Goal: Task Accomplishment & Management: Complete application form

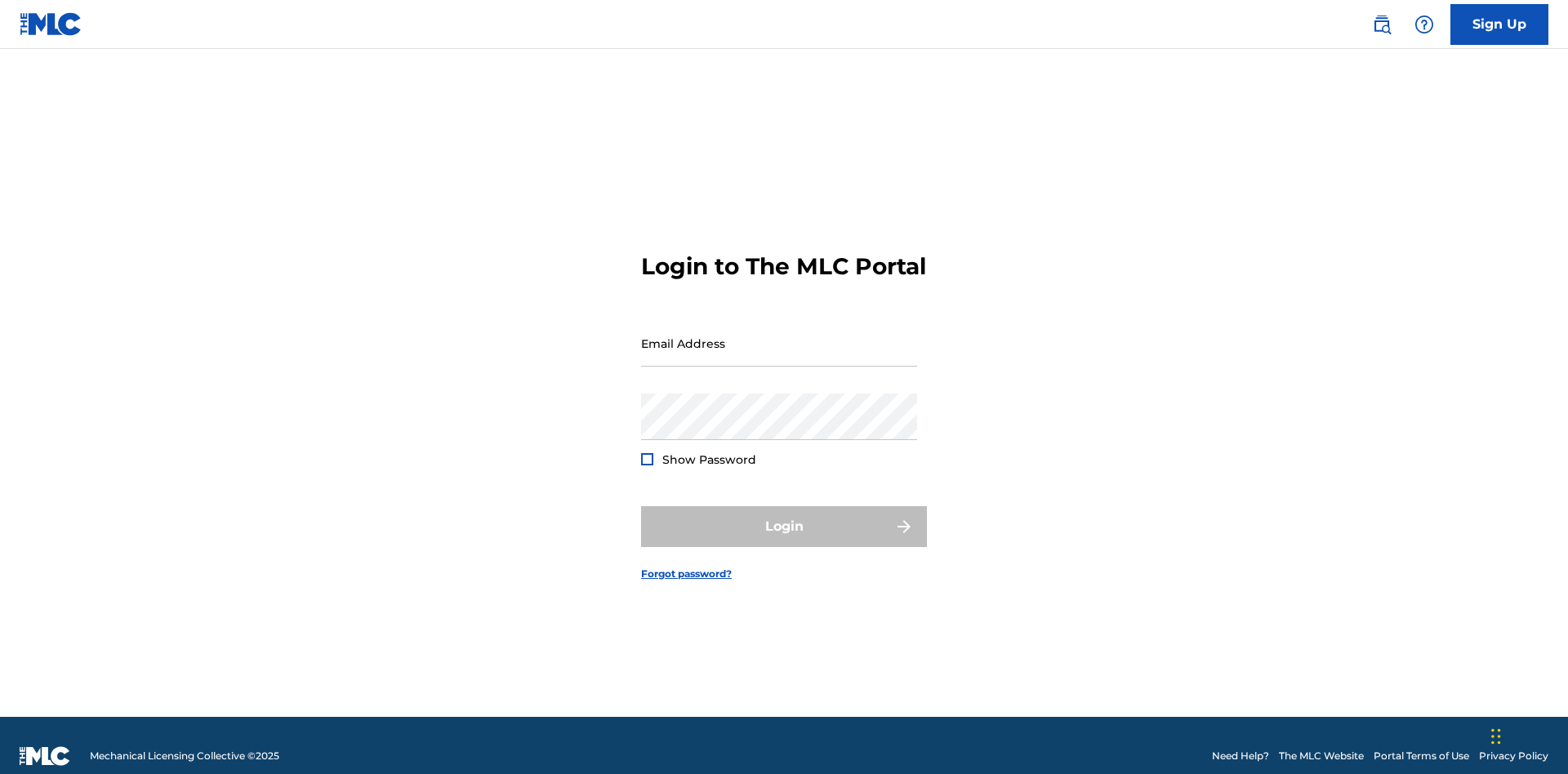
scroll to position [21, 0]
click at [779, 336] on input "Email Address" at bounding box center [779, 343] width 276 height 46
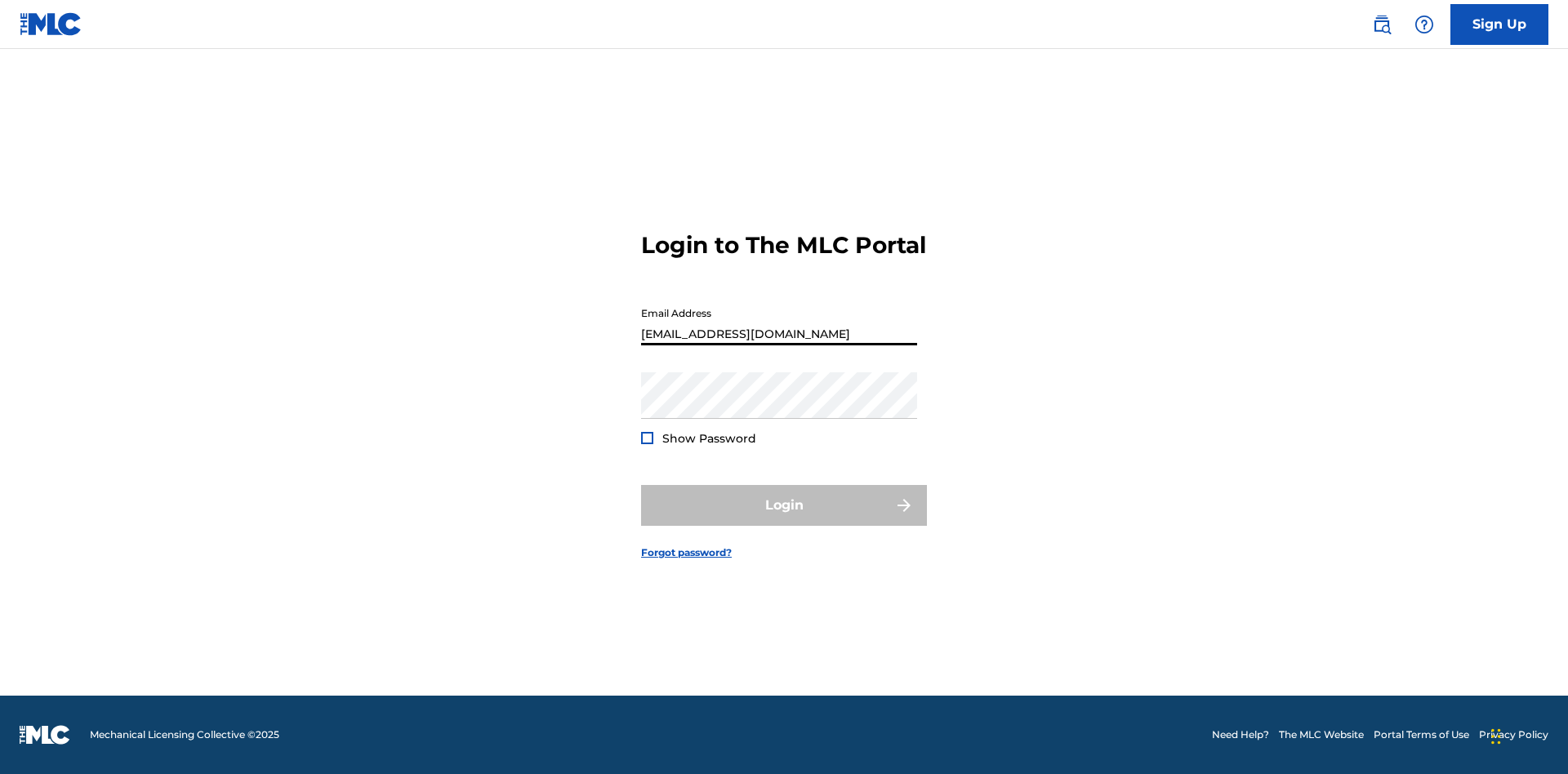
type input "[EMAIL_ADDRESS][DOMAIN_NAME]"
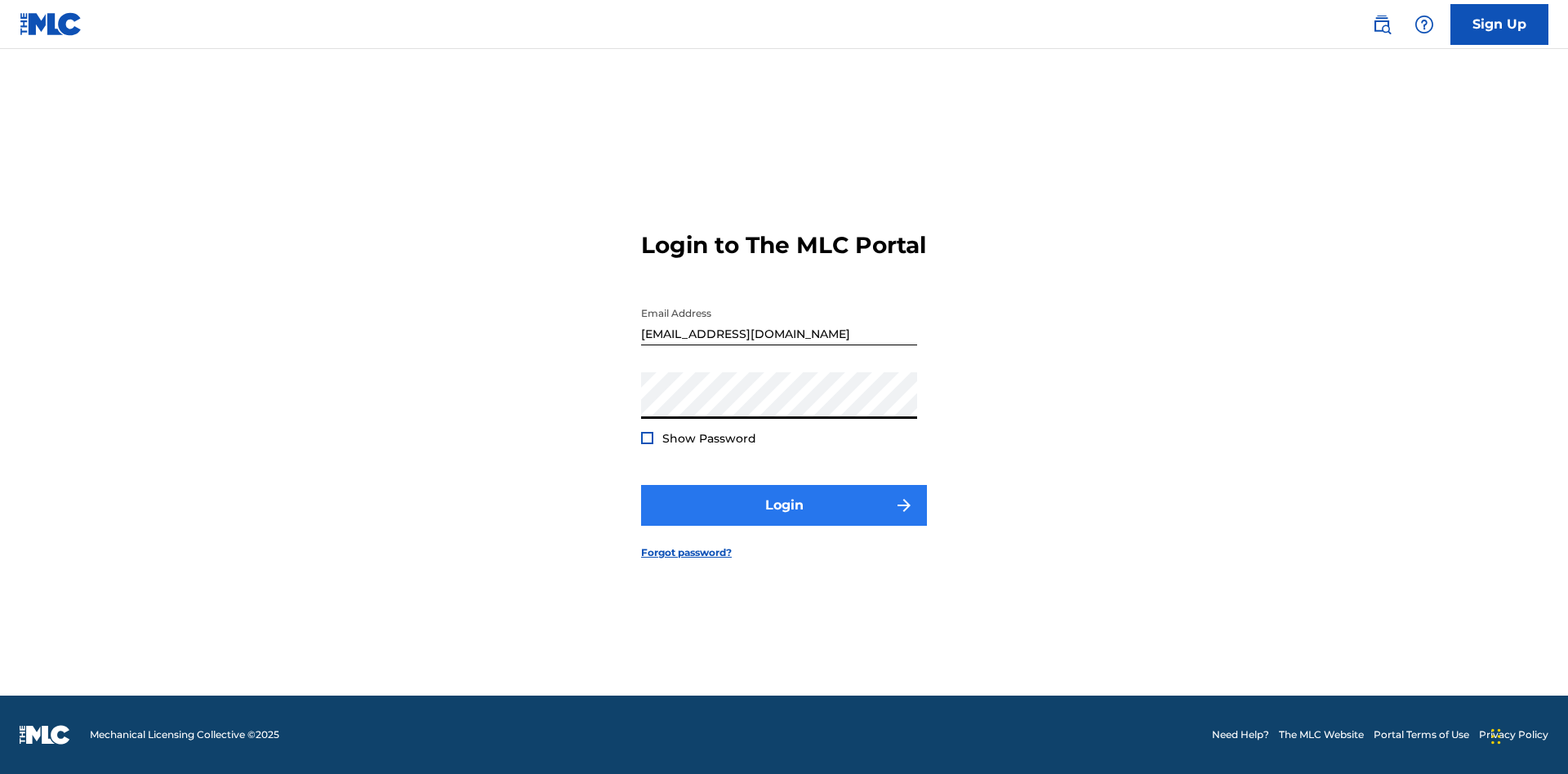
click at [784, 519] on button "Login" at bounding box center [784, 505] width 286 height 41
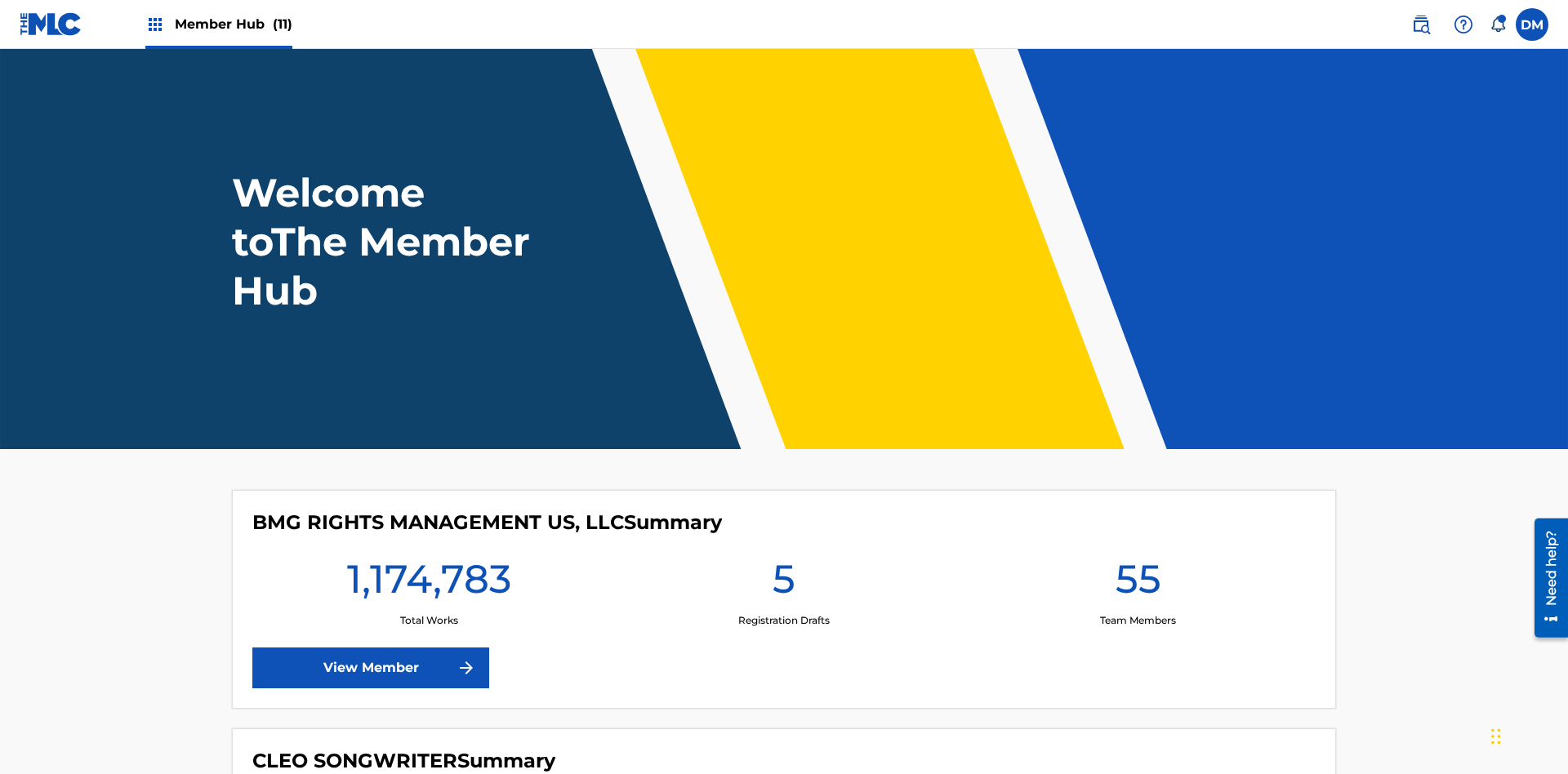
click at [233, 24] on span "Member Hub (11)" at bounding box center [234, 24] width 117 height 19
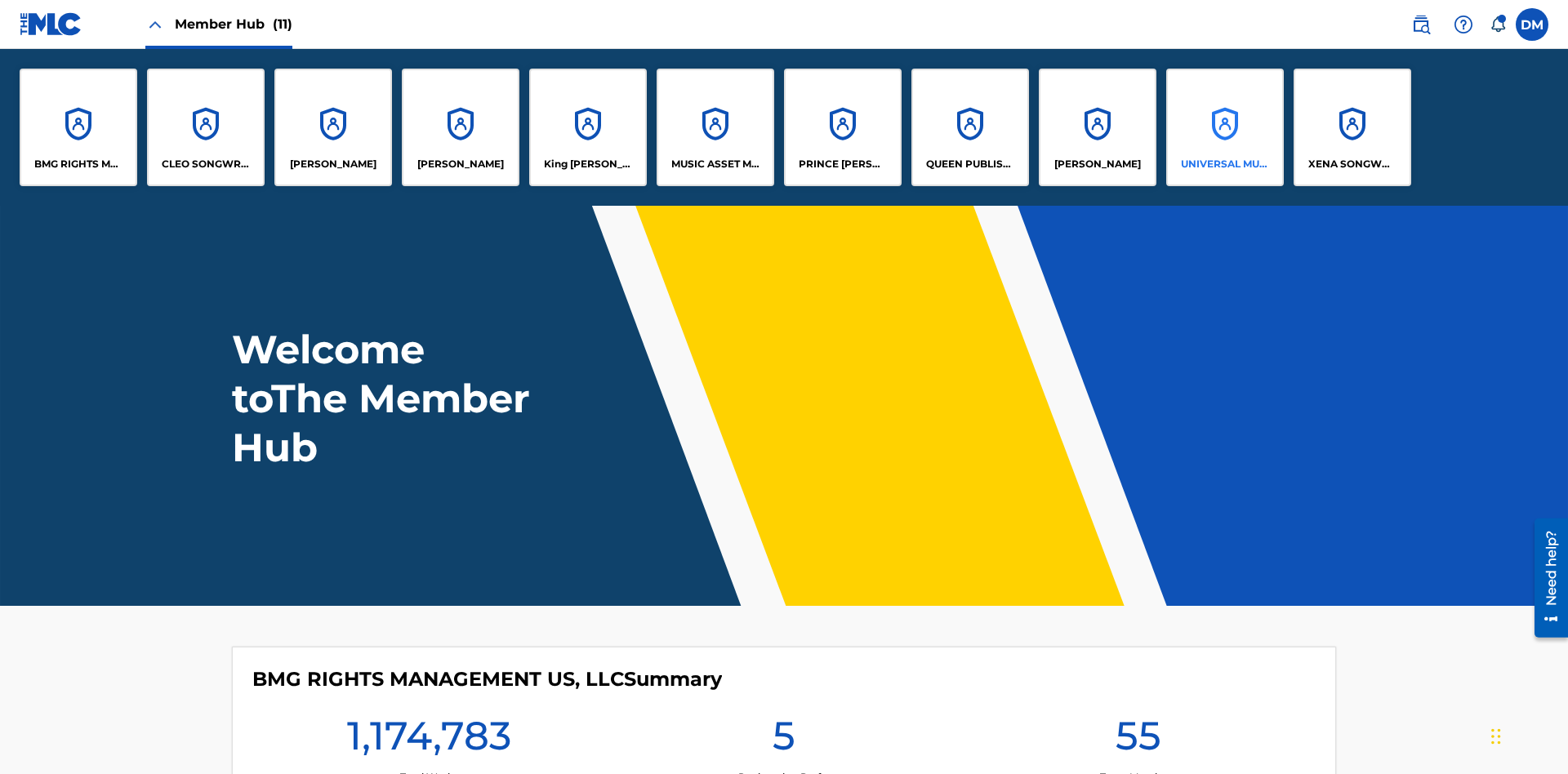
click at [1224, 164] on p "UNIVERSAL MUSIC PUB GROUP" at bounding box center [1225, 164] width 89 height 15
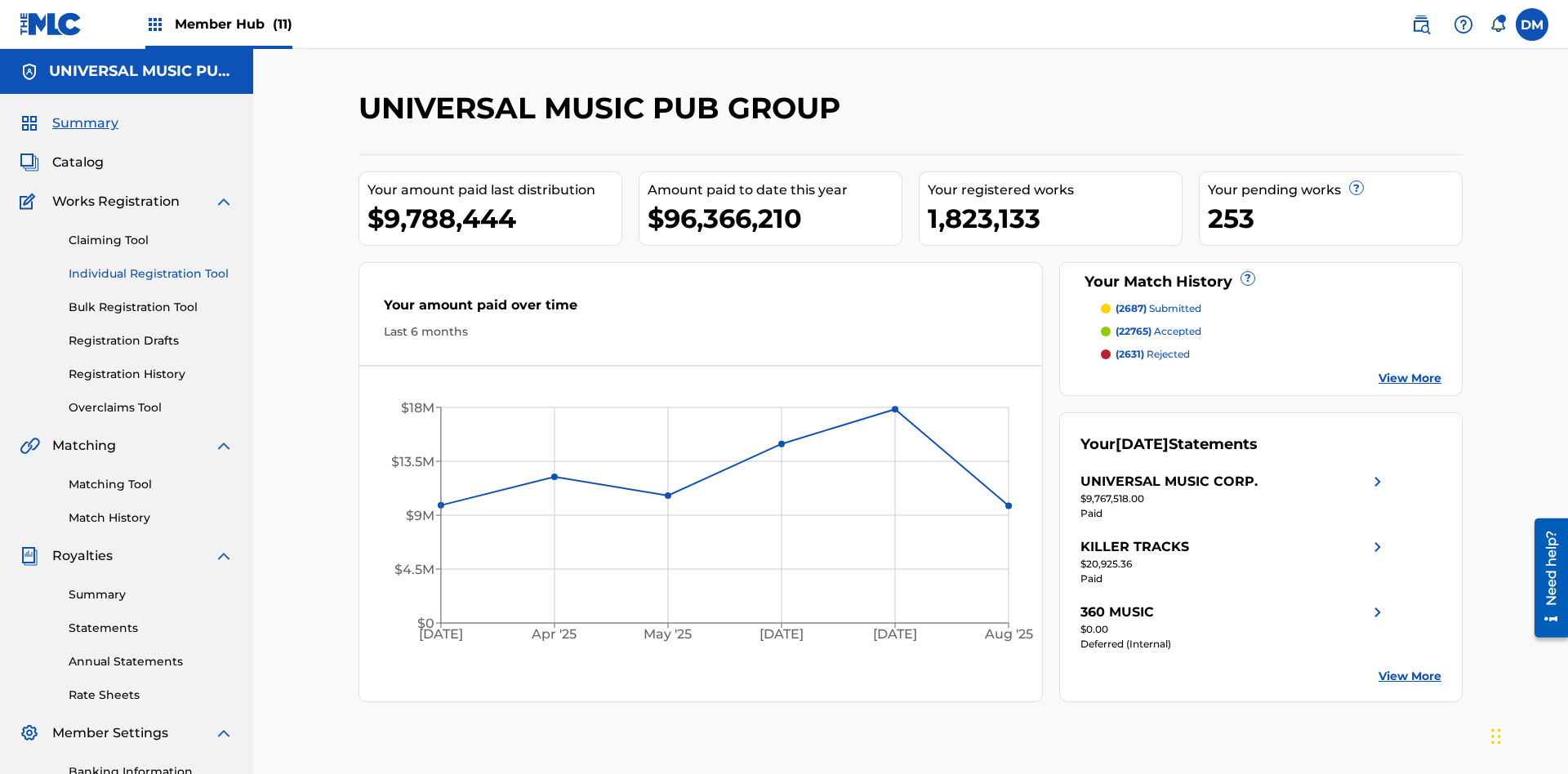
click at [151, 265] on link "Individual Registration Tool" at bounding box center [151, 273] width 165 height 17
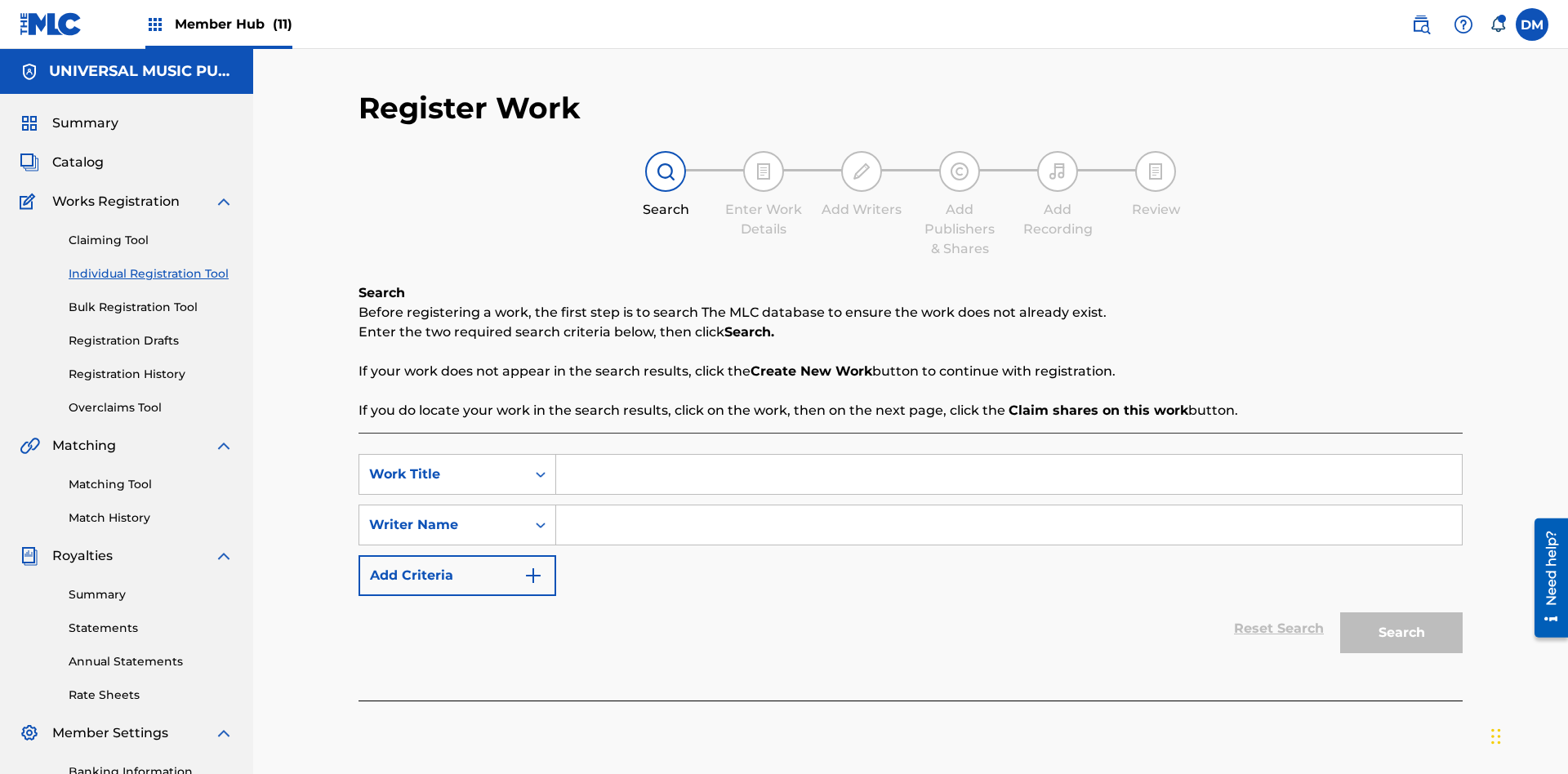
click at [1009, 454] on input "Search Form" at bounding box center [1009, 474] width 906 height 39
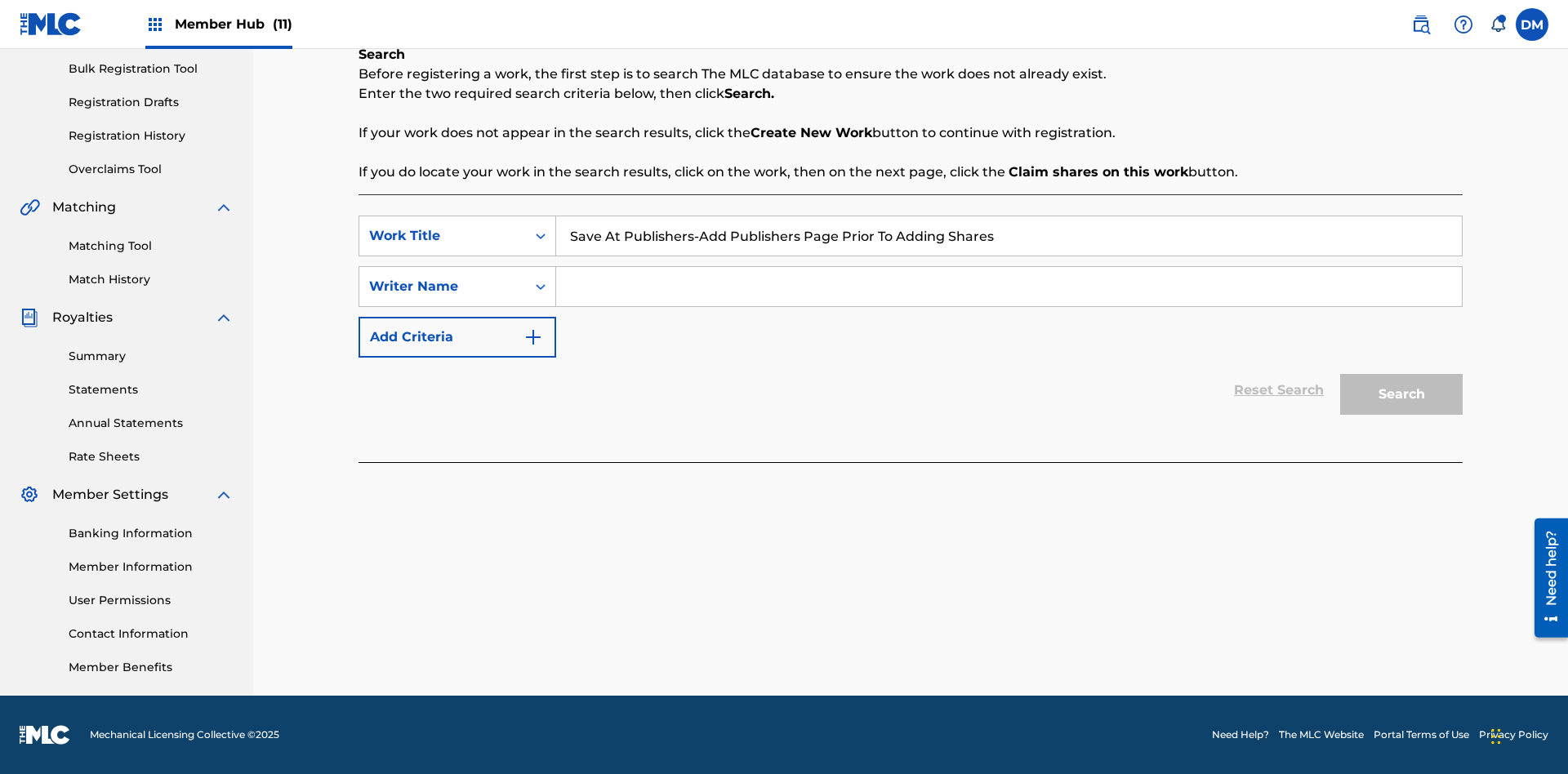
type input "Save At Publishers-Add Publishers Page Prior To Adding Shares"
click at [1009, 287] on input "Search Form" at bounding box center [1009, 287] width 906 height 39
type input "QWERTYUIOP"
click at [1401, 394] on button "Search" at bounding box center [1401, 394] width 123 height 41
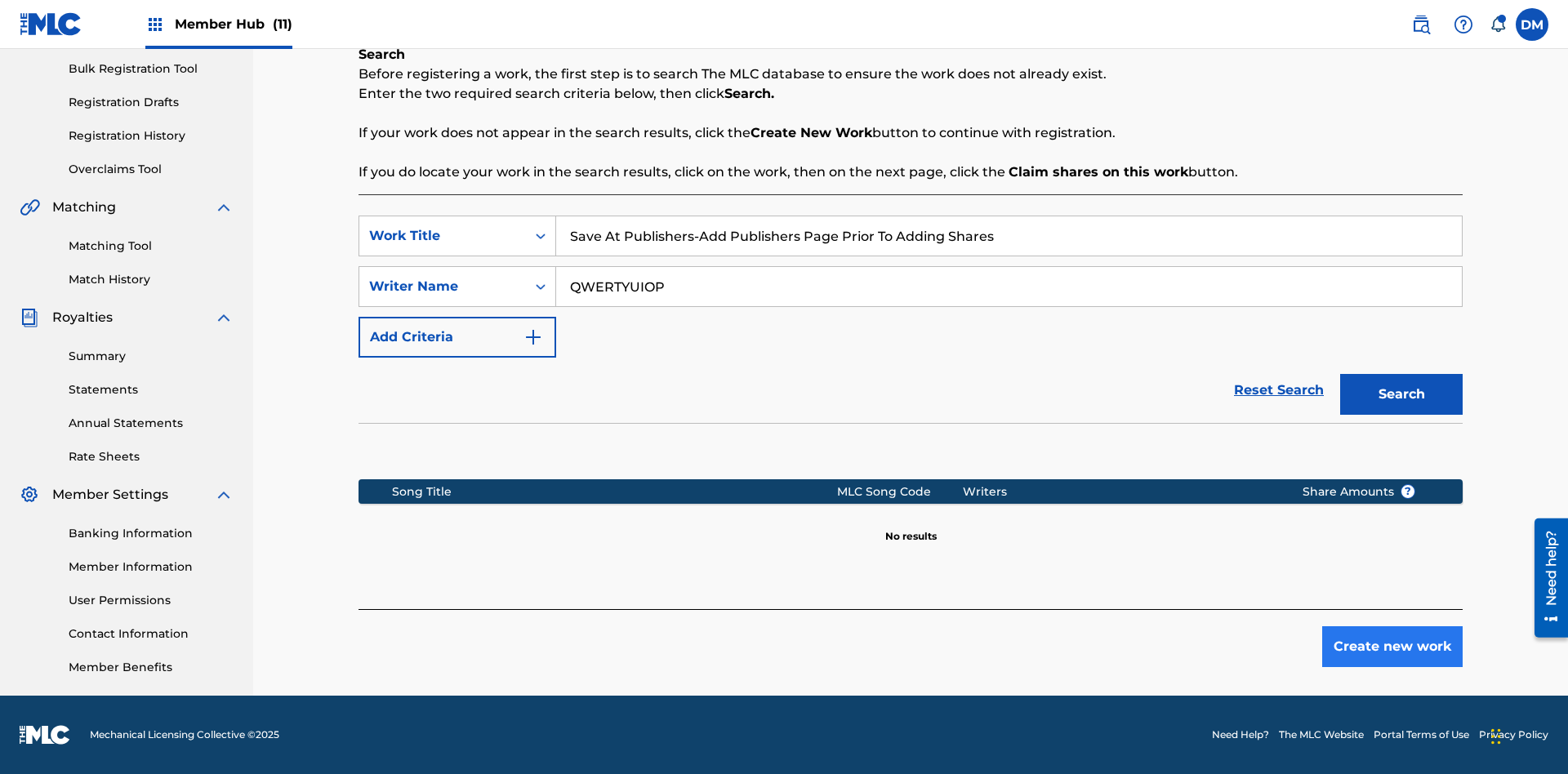
click at [1392, 646] on button "Create new work" at bounding box center [1392, 646] width 140 height 41
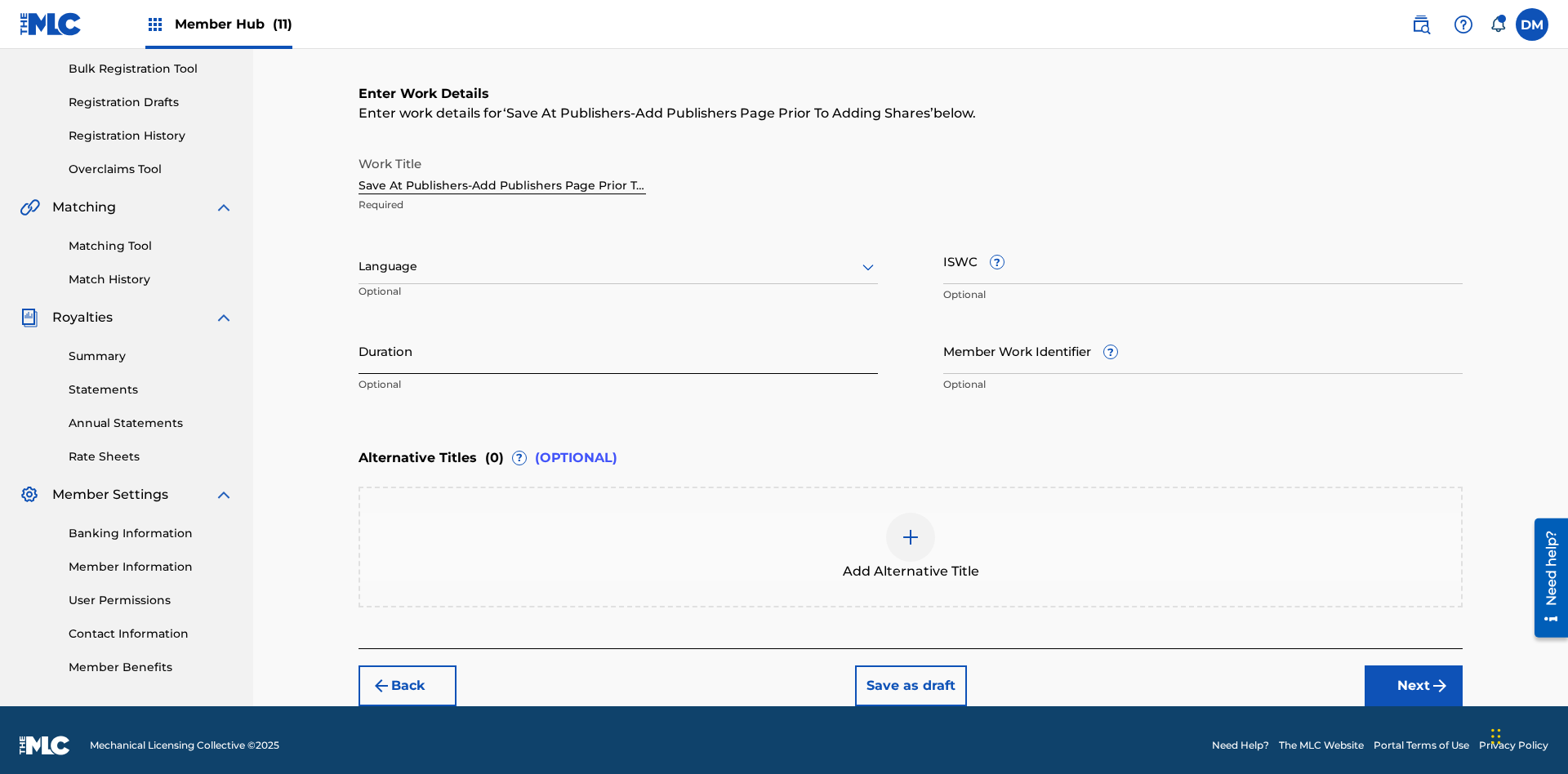
click at [618, 340] on input "Duration" at bounding box center [618, 351] width 519 height 46
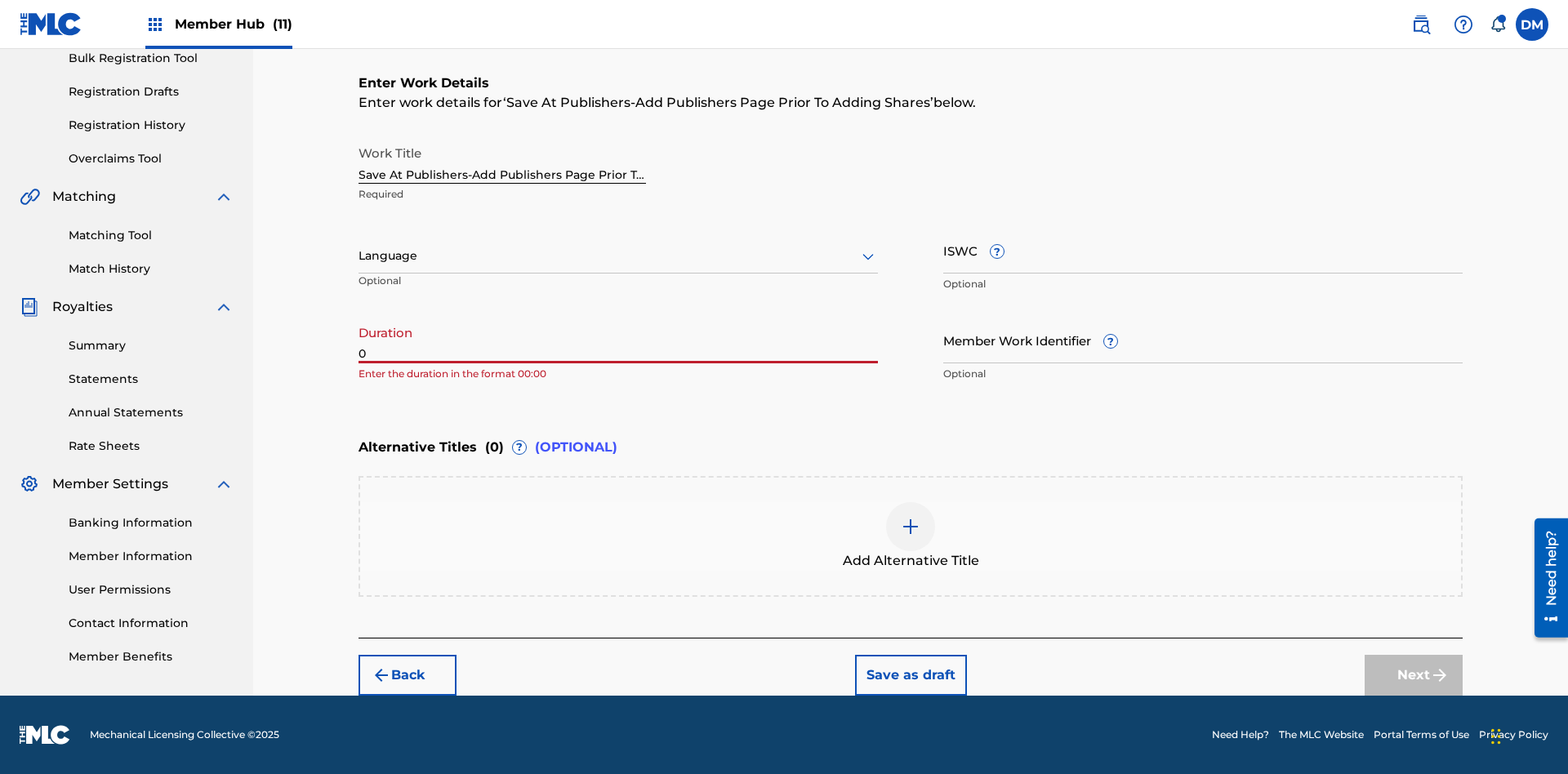
click at [618, 340] on input "0" at bounding box center [618, 340] width 519 height 46
type input "00:00"
click at [868, 257] on icon at bounding box center [868, 257] width 20 height 20
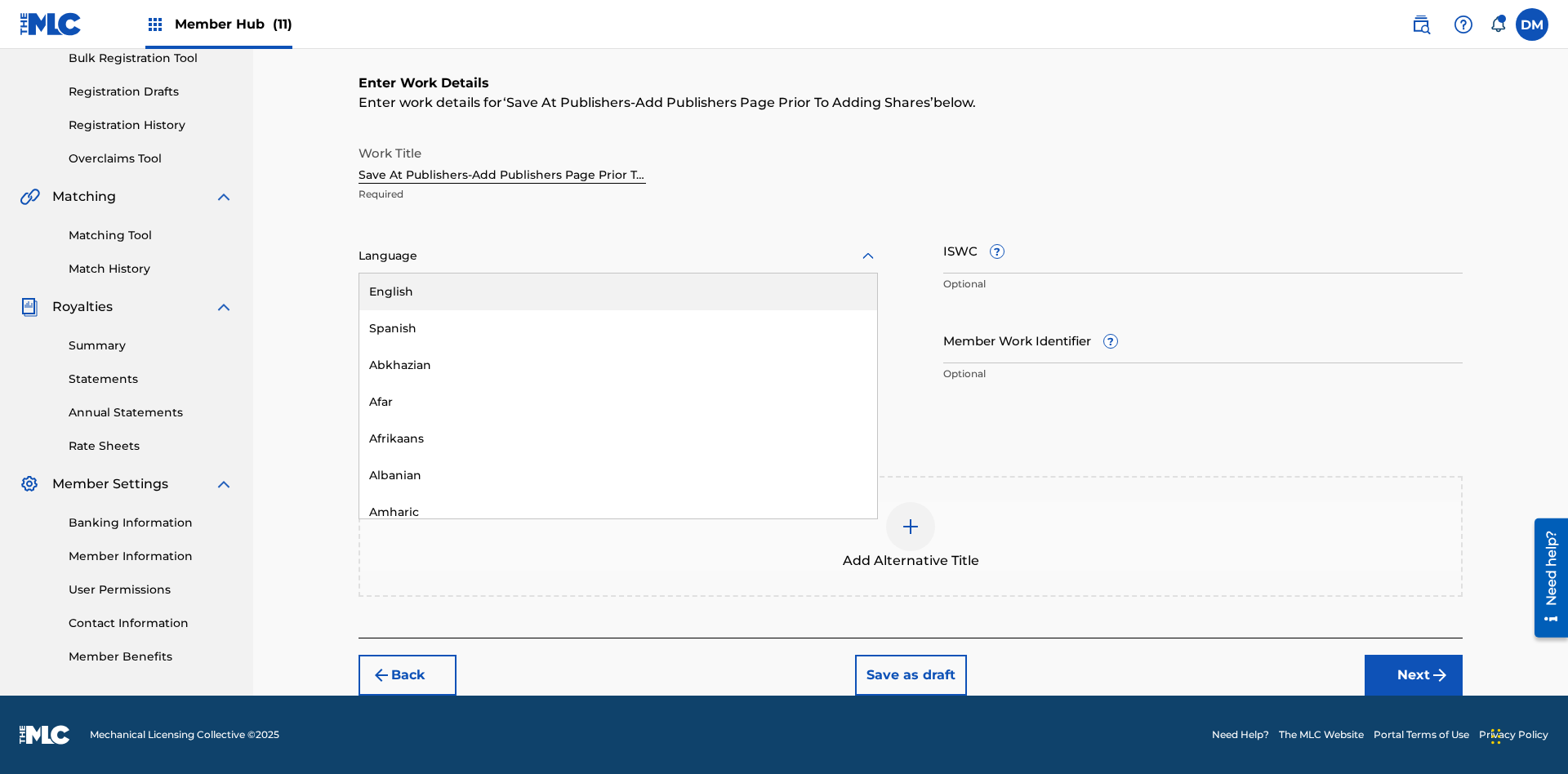
click at [618, 401] on div "Afar" at bounding box center [618, 401] width 518 height 36
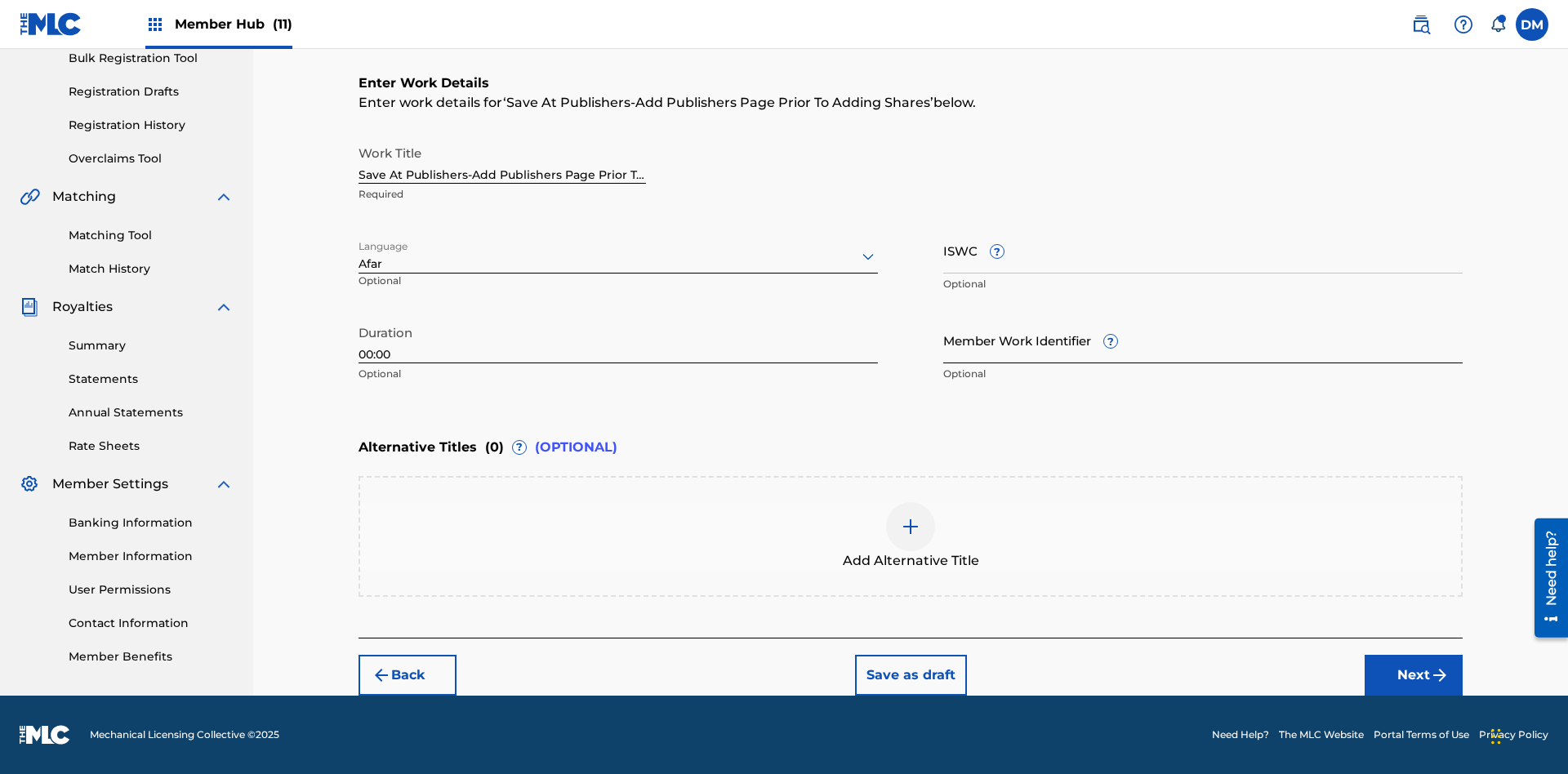
click at [1203, 340] on input "Member Work Identifier ?" at bounding box center [1202, 340] width 519 height 46
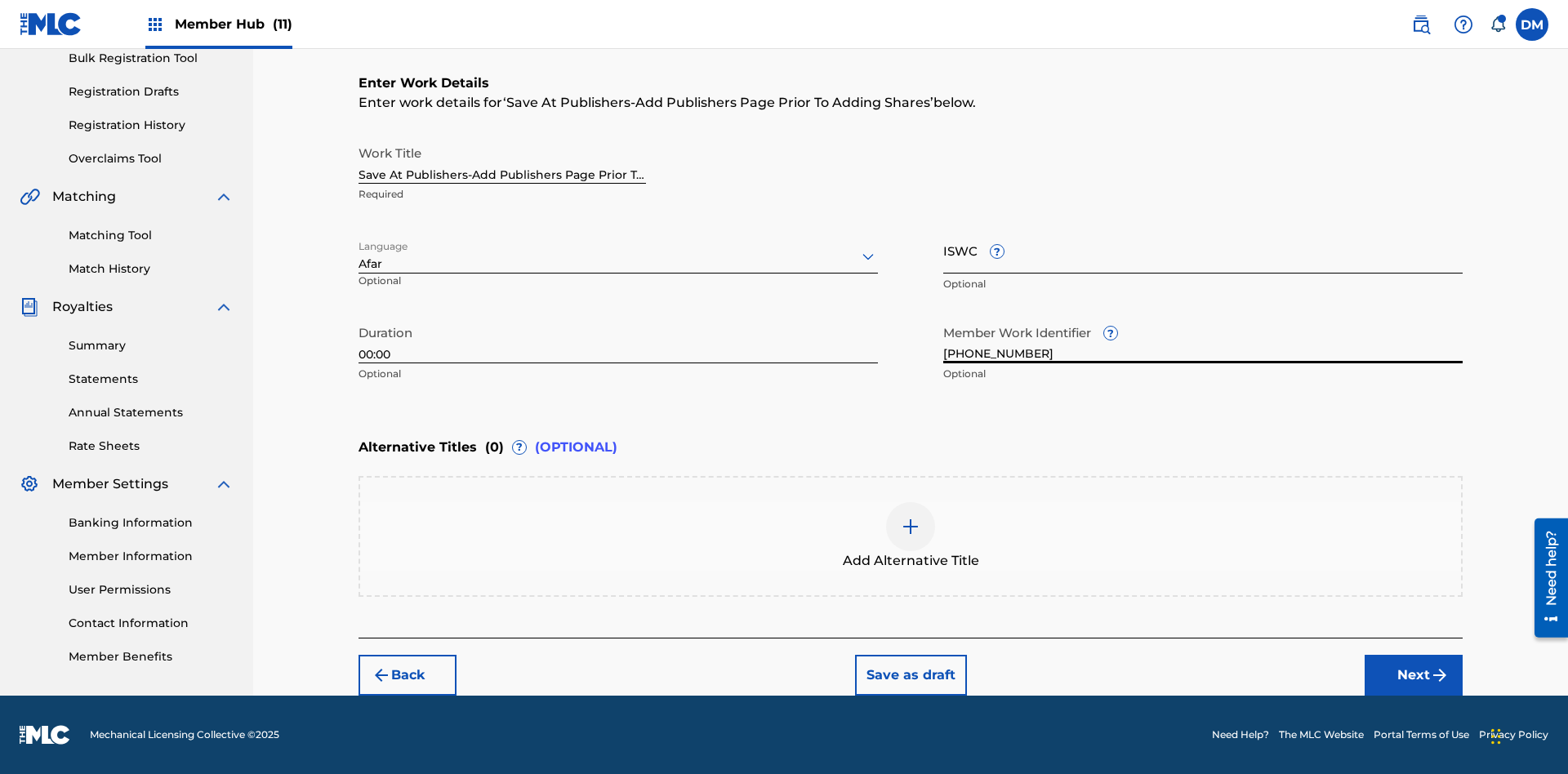
type input "2025.09.27.04"
click at [1203, 249] on input "ISWC ?" at bounding box center [1202, 250] width 519 height 46
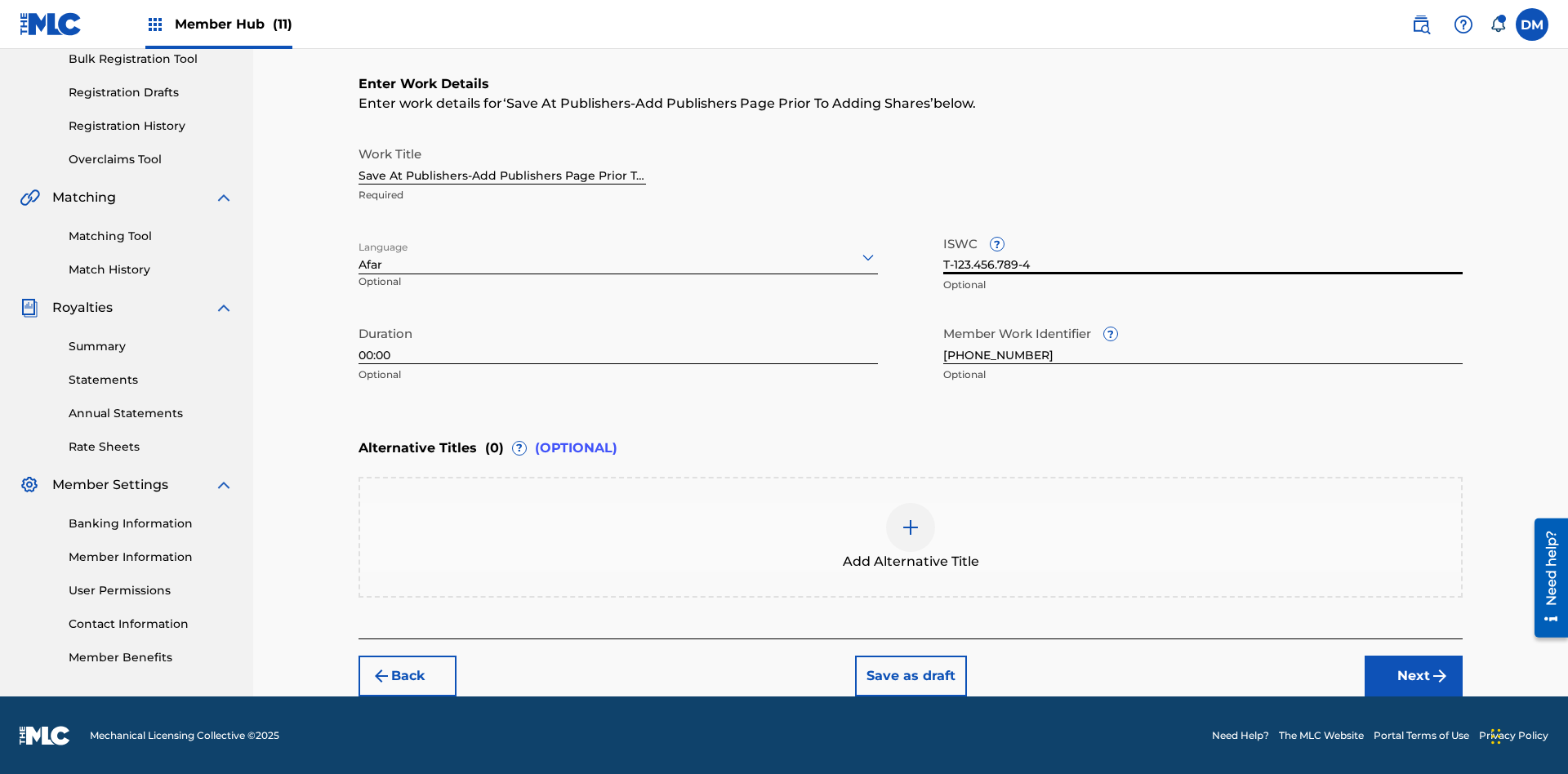
type input "T-123.456.789-4"
click at [910, 535] on img at bounding box center [910, 527] width 20 height 20
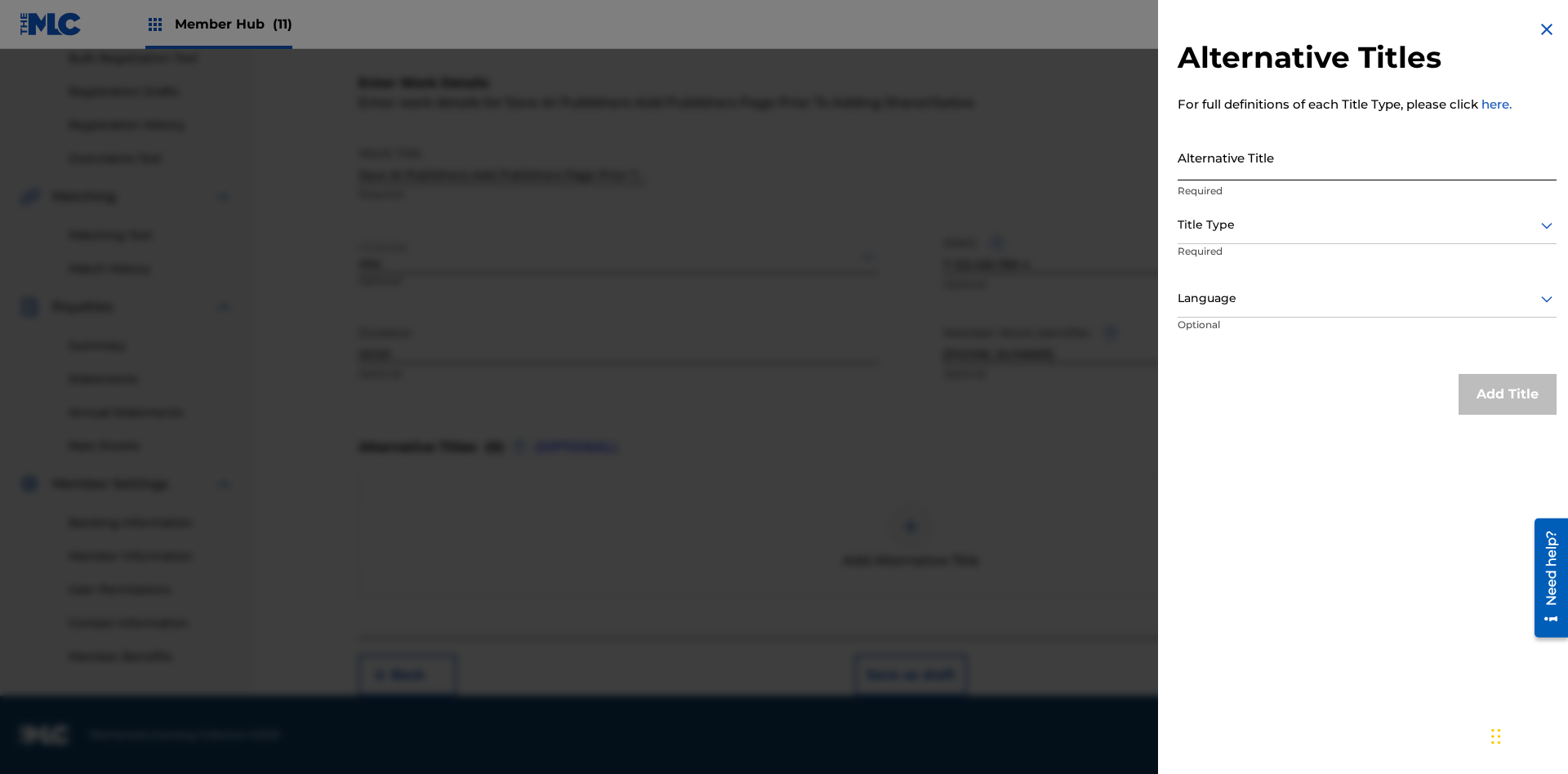
click at [1366, 157] on input "Alternative Title" at bounding box center [1366, 157] width 379 height 46
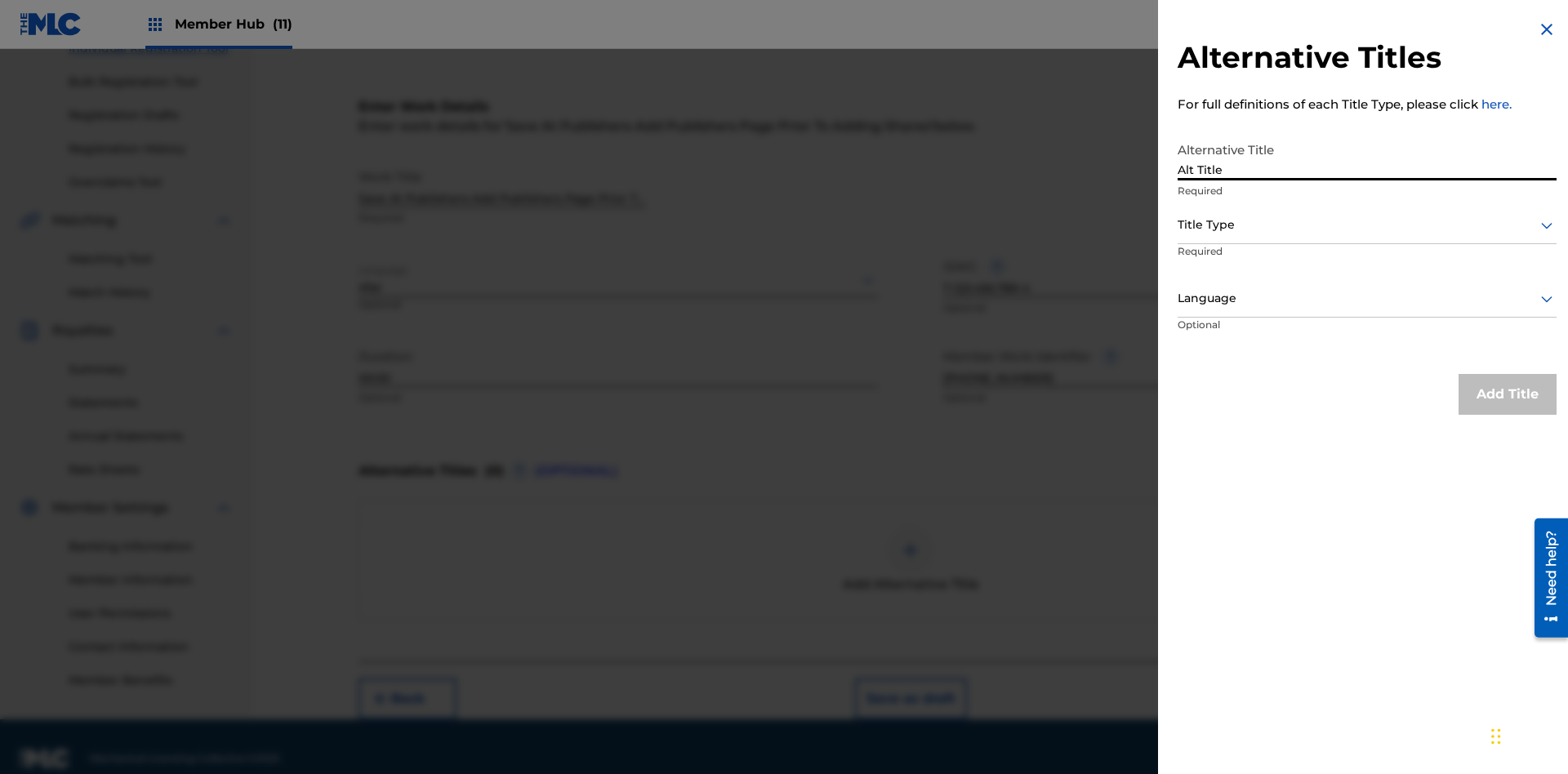
type input "Alt Title"
click at [1366, 225] on div at bounding box center [1366, 225] width 379 height 20
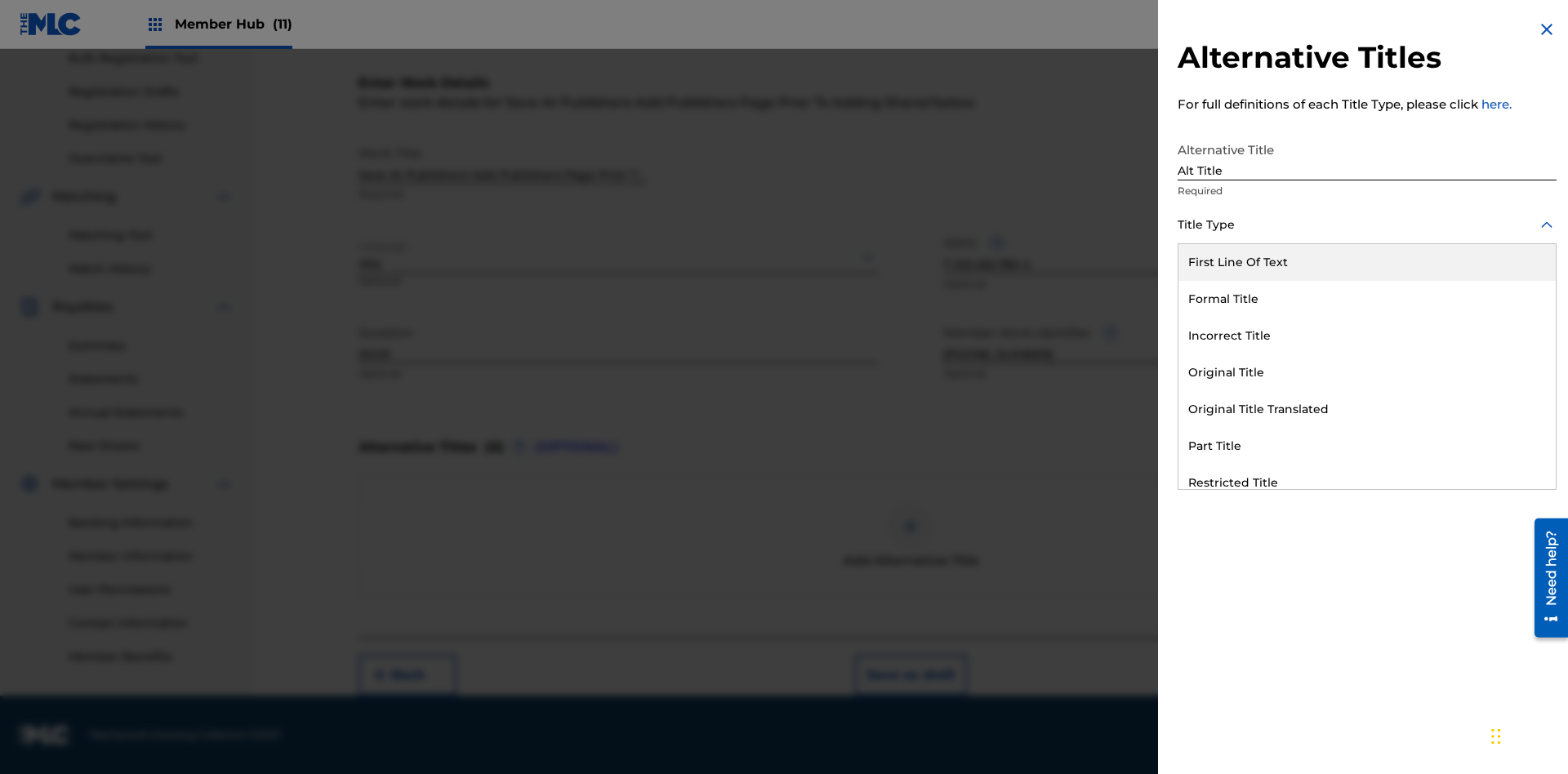
click at [1366, 372] on div "Original Title" at bounding box center [1366, 372] width 377 height 36
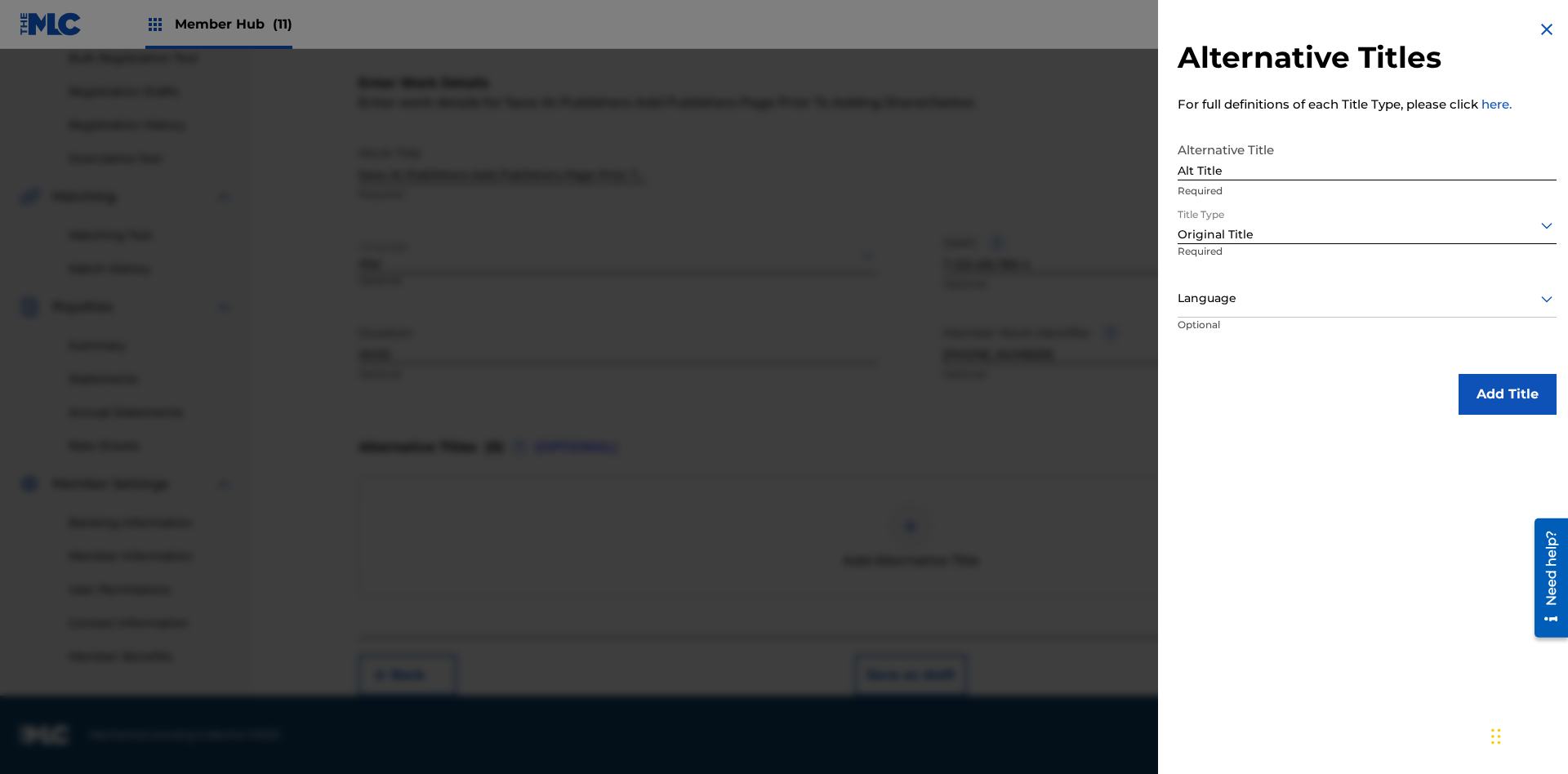
click at [1366, 298] on div at bounding box center [1366, 298] width 379 height 20
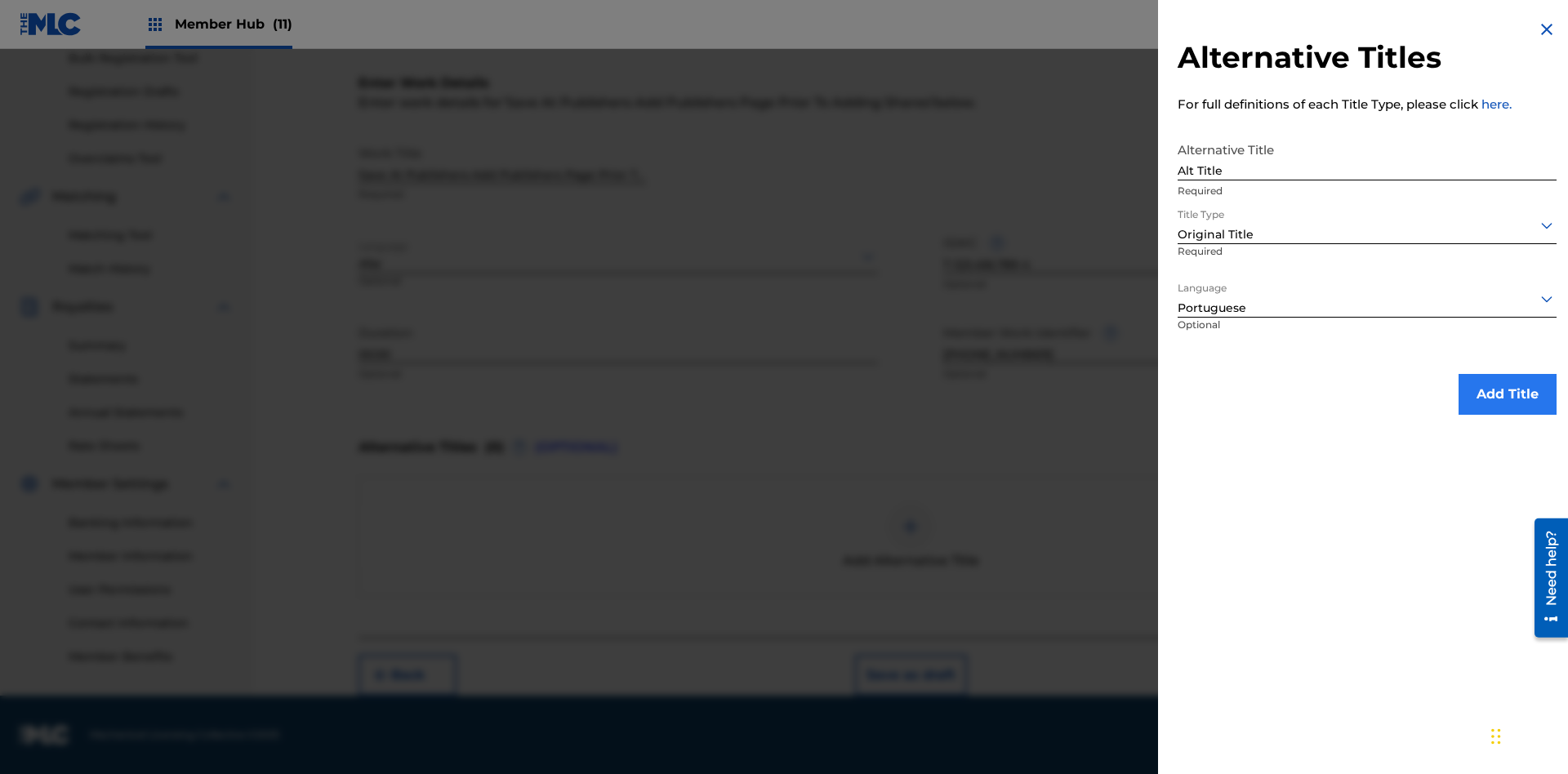
click at [1508, 393] on button "Add Title" at bounding box center [1507, 394] width 98 height 41
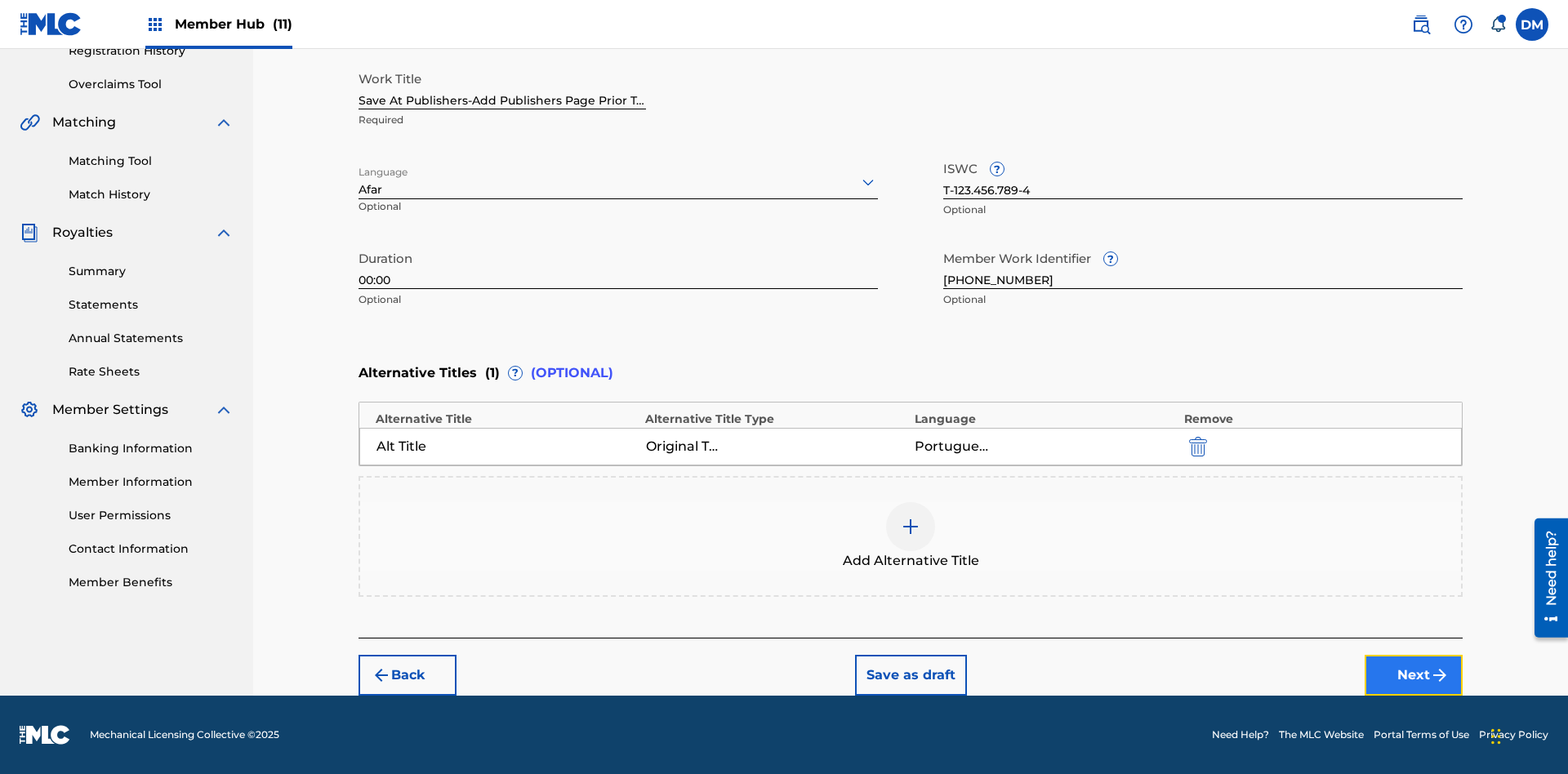
click at [1414, 675] on button "Next" at bounding box center [1414, 675] width 98 height 41
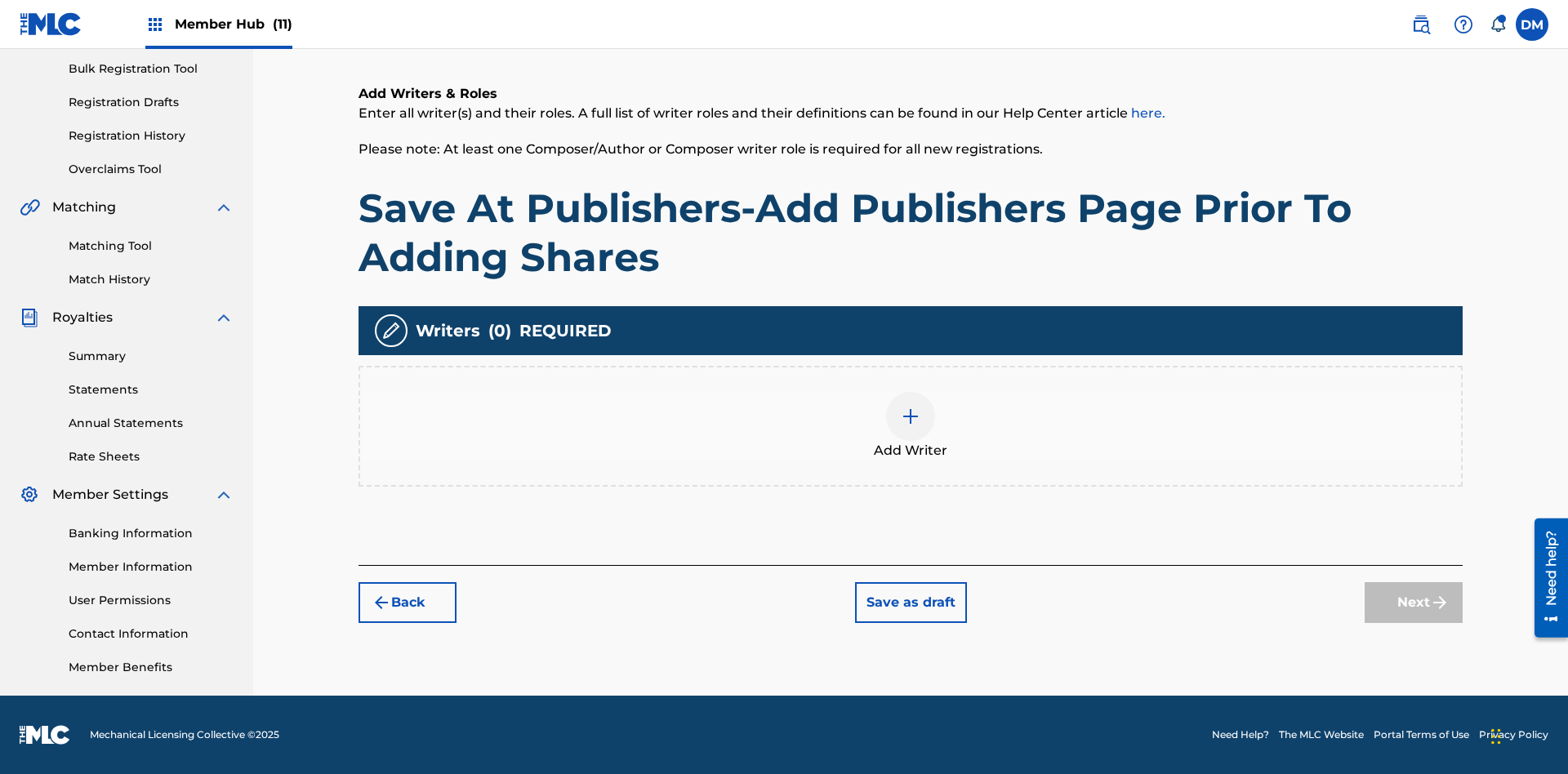
scroll to position [239, 0]
click at [910, 425] on img at bounding box center [910, 416] width 20 height 20
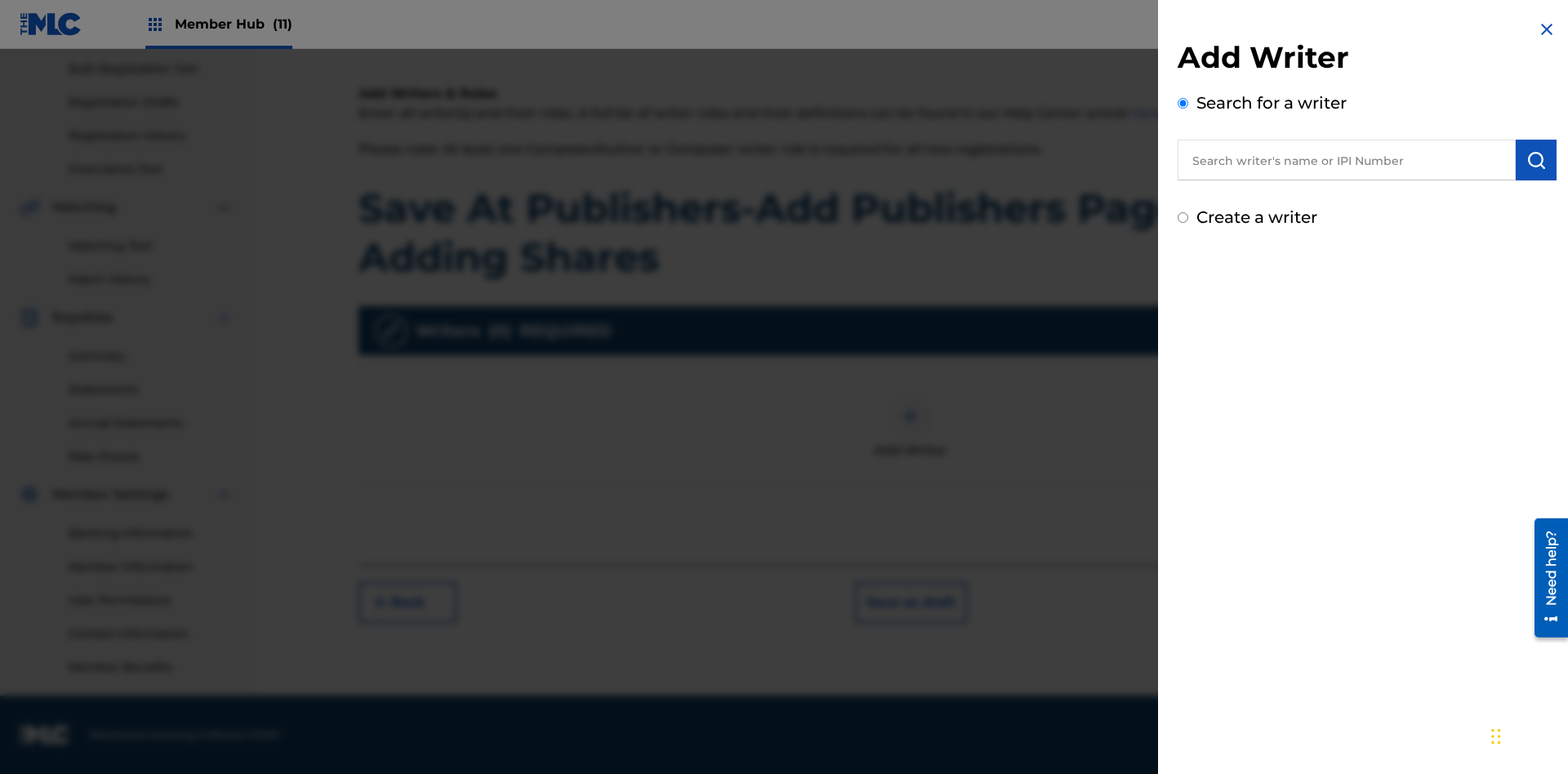
click at [1346, 160] on input "text" at bounding box center [1346, 160] width 338 height 41
type input "MARK STEVEN BERKOWITZ"
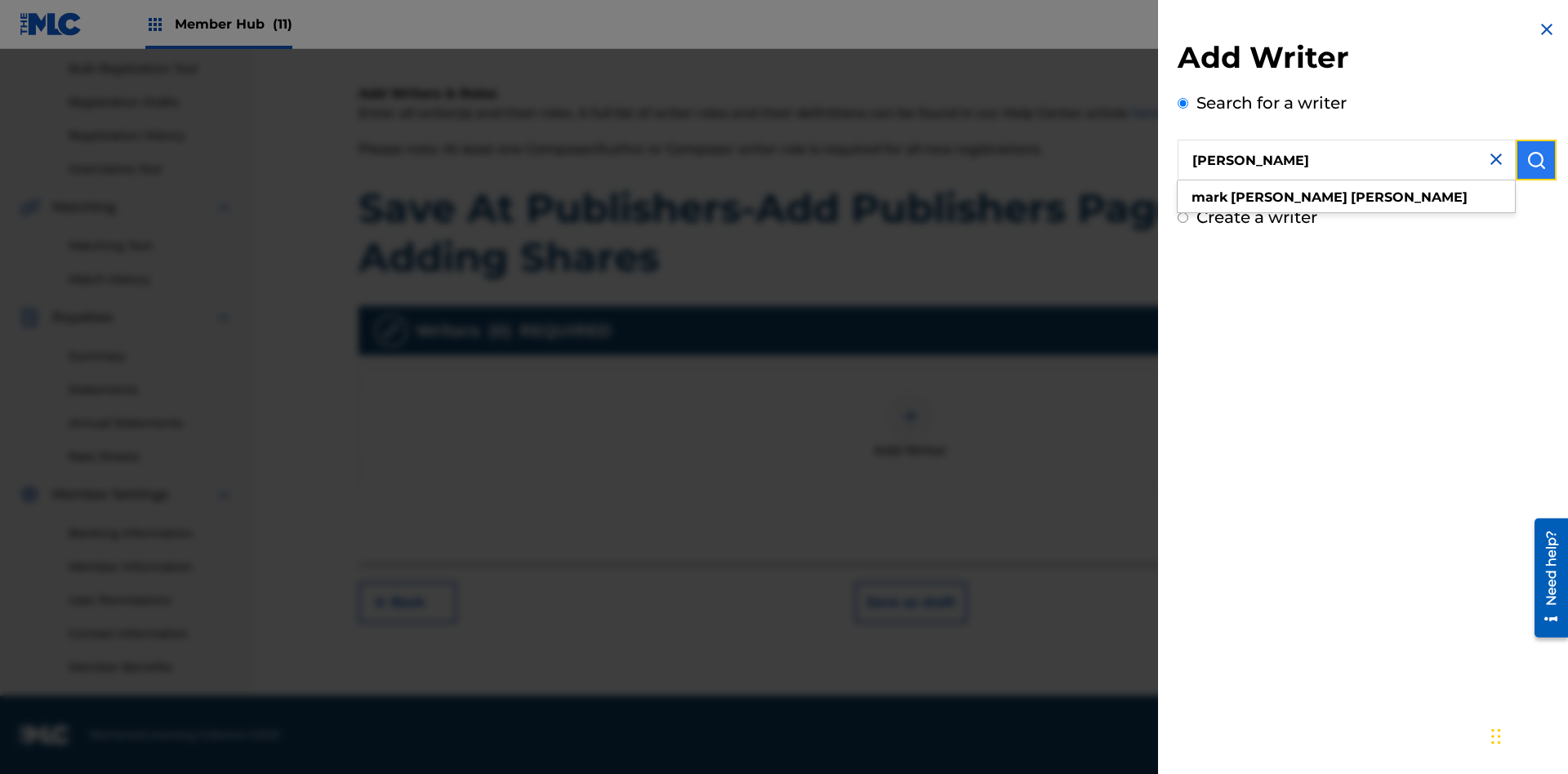
click at [1536, 160] on img "submit" at bounding box center [1536, 160] width 20 height 20
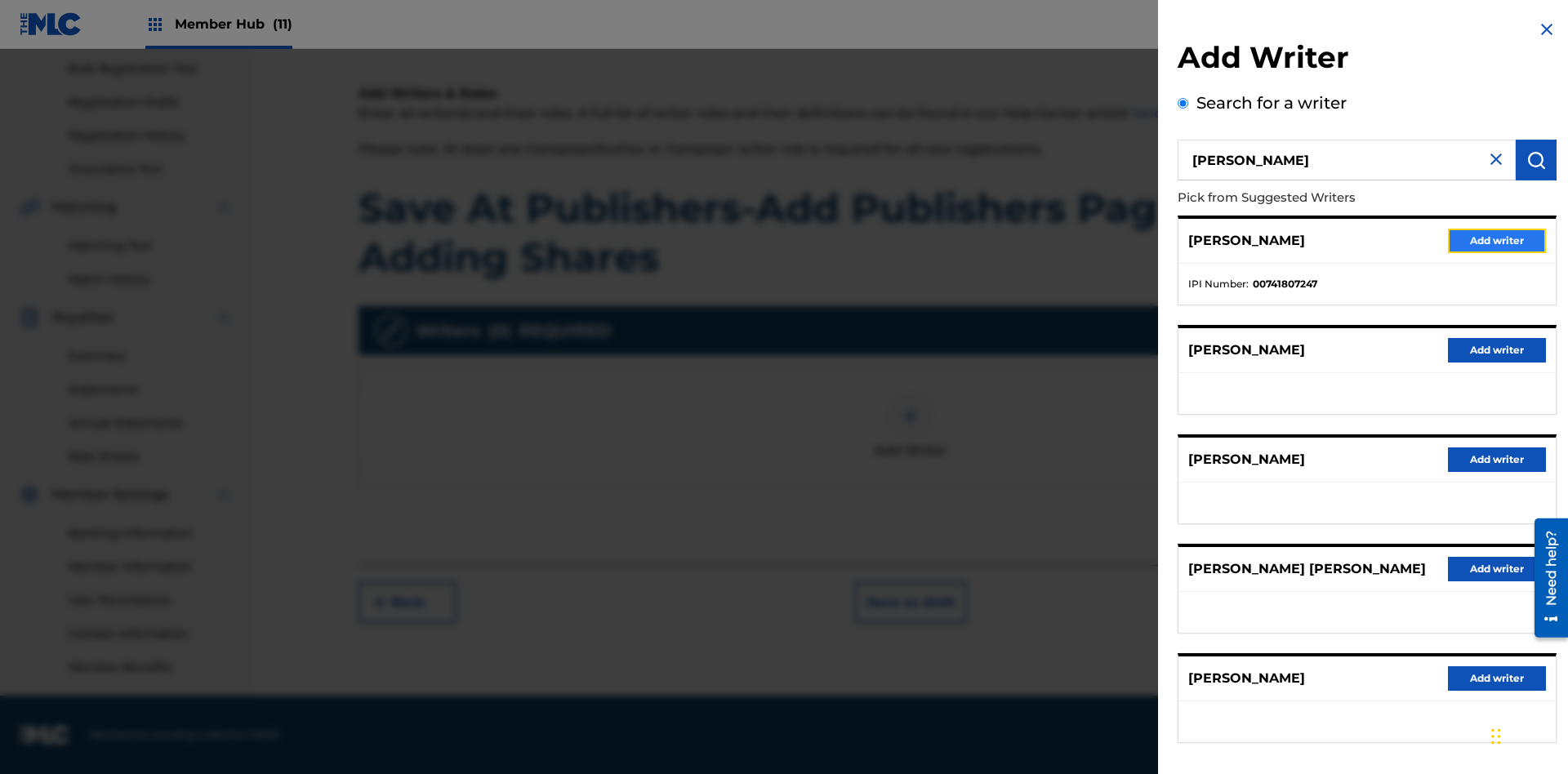
click at [1497, 240] on button "Add writer" at bounding box center [1497, 241] width 98 height 25
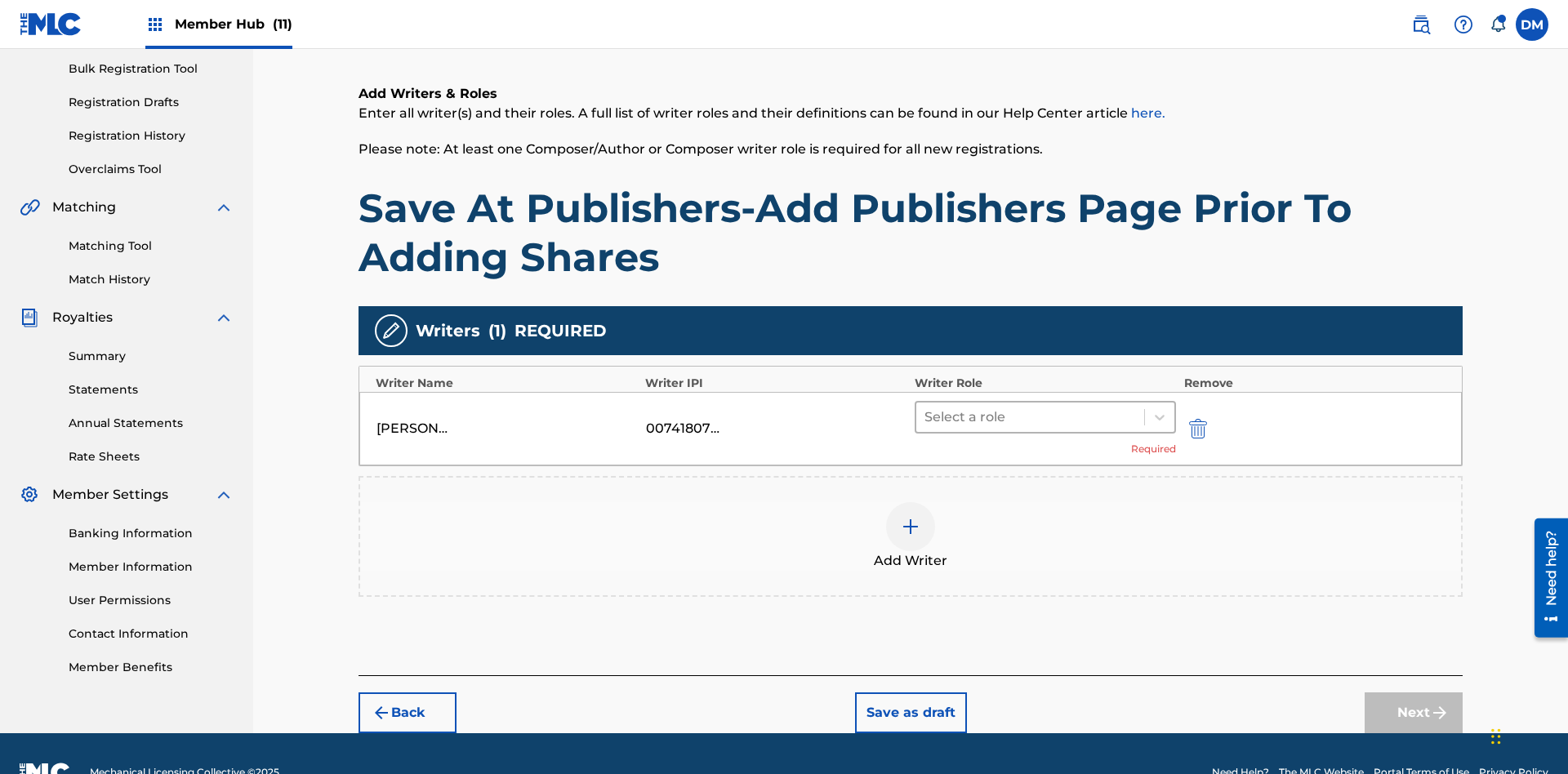
click at [926, 407] on input "text" at bounding box center [926, 417] width 4 height 20
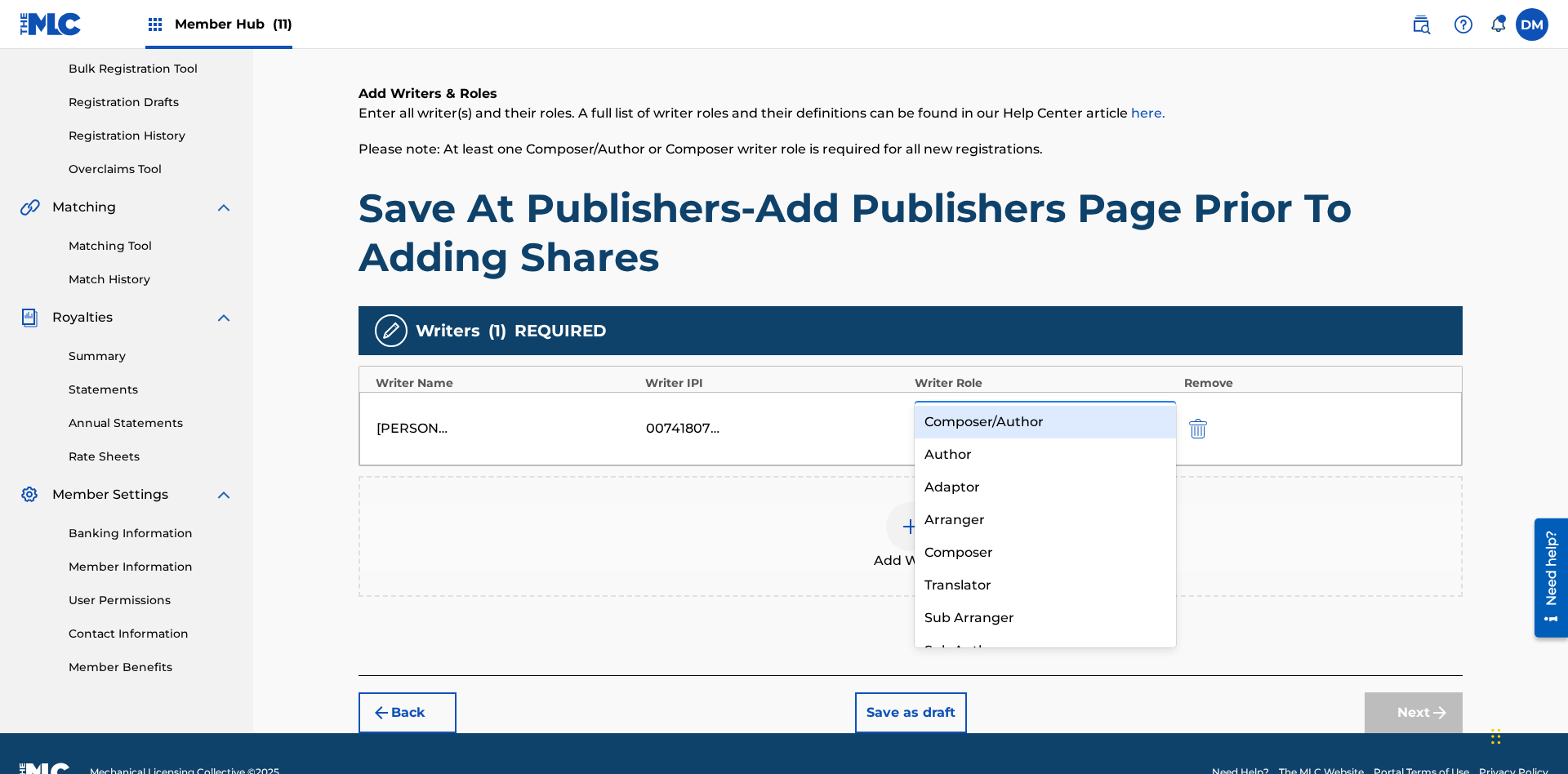
scroll to position [276, 0]
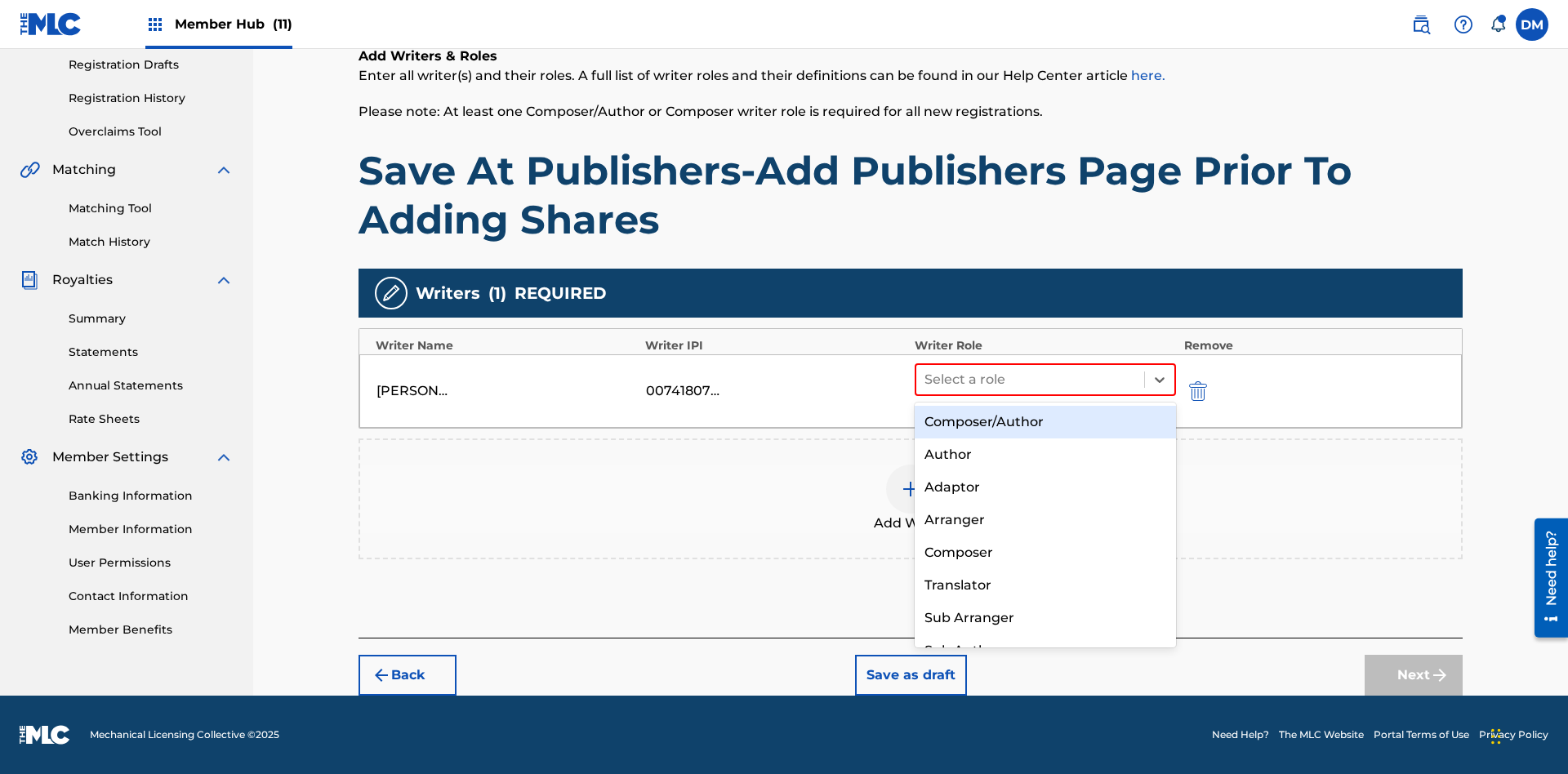
click at [1044, 552] on div "Composer" at bounding box center [1045, 552] width 261 height 33
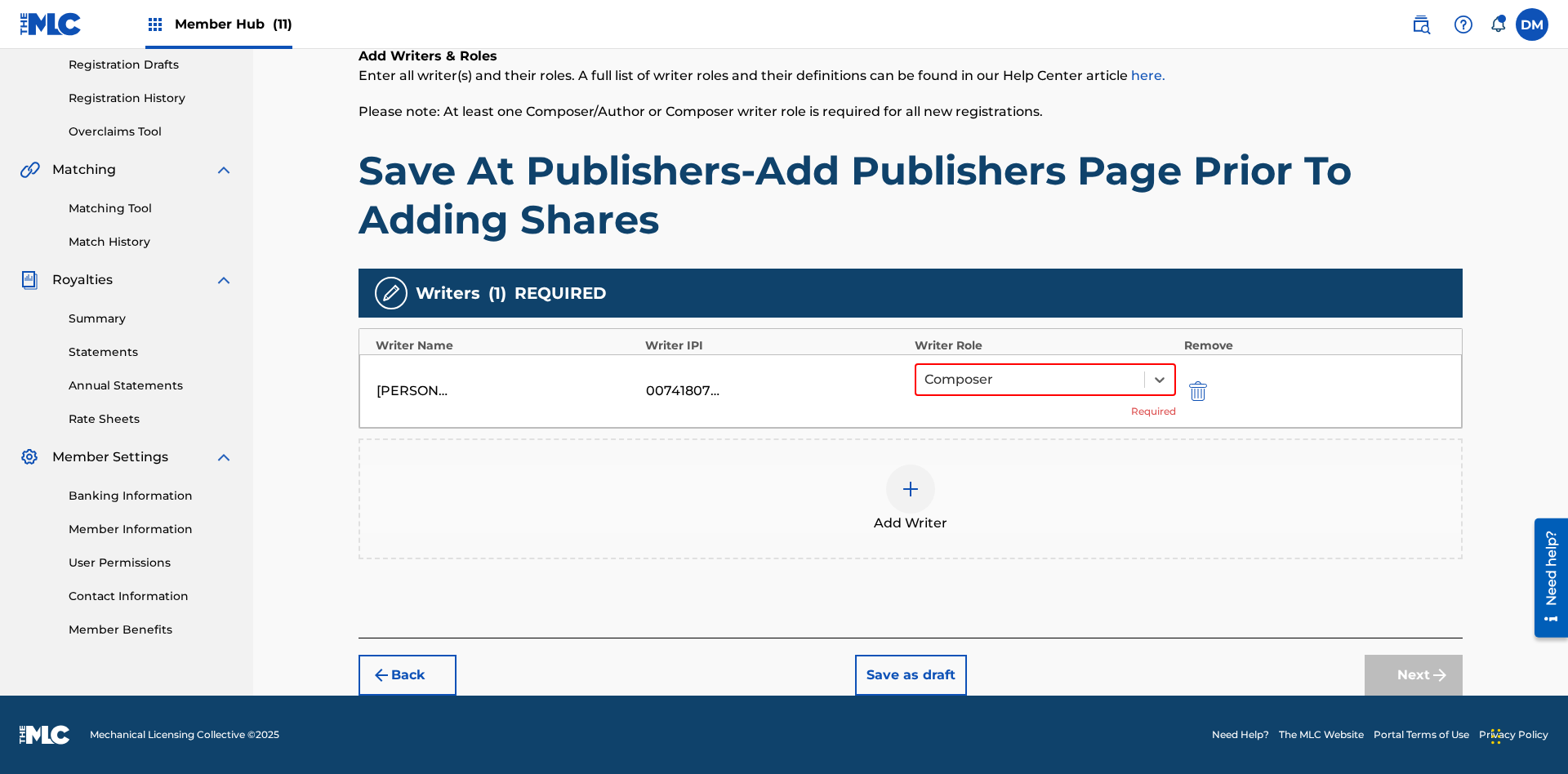
scroll to position [251, 0]
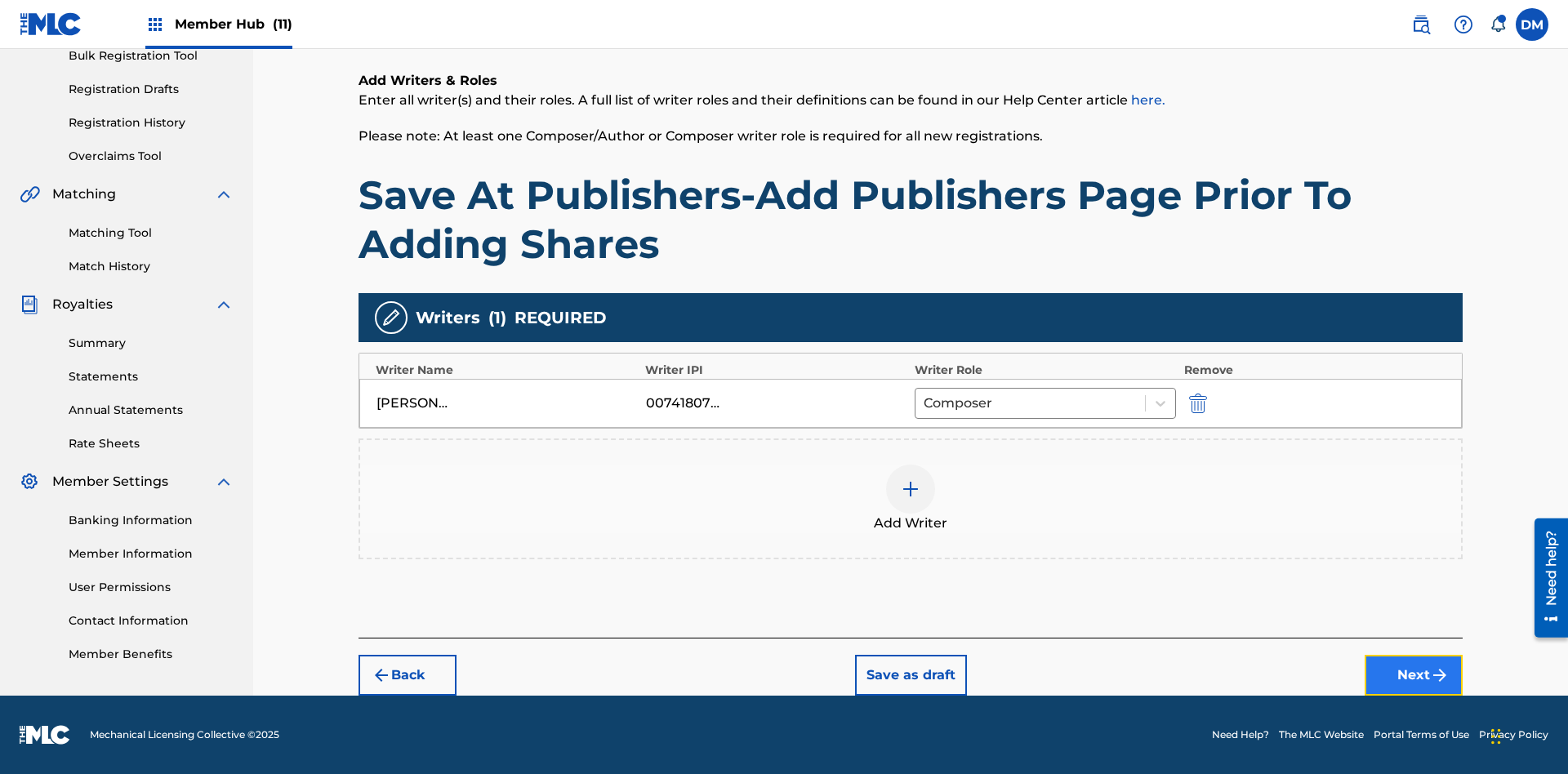
click at [1414, 675] on button "Next" at bounding box center [1414, 675] width 98 height 41
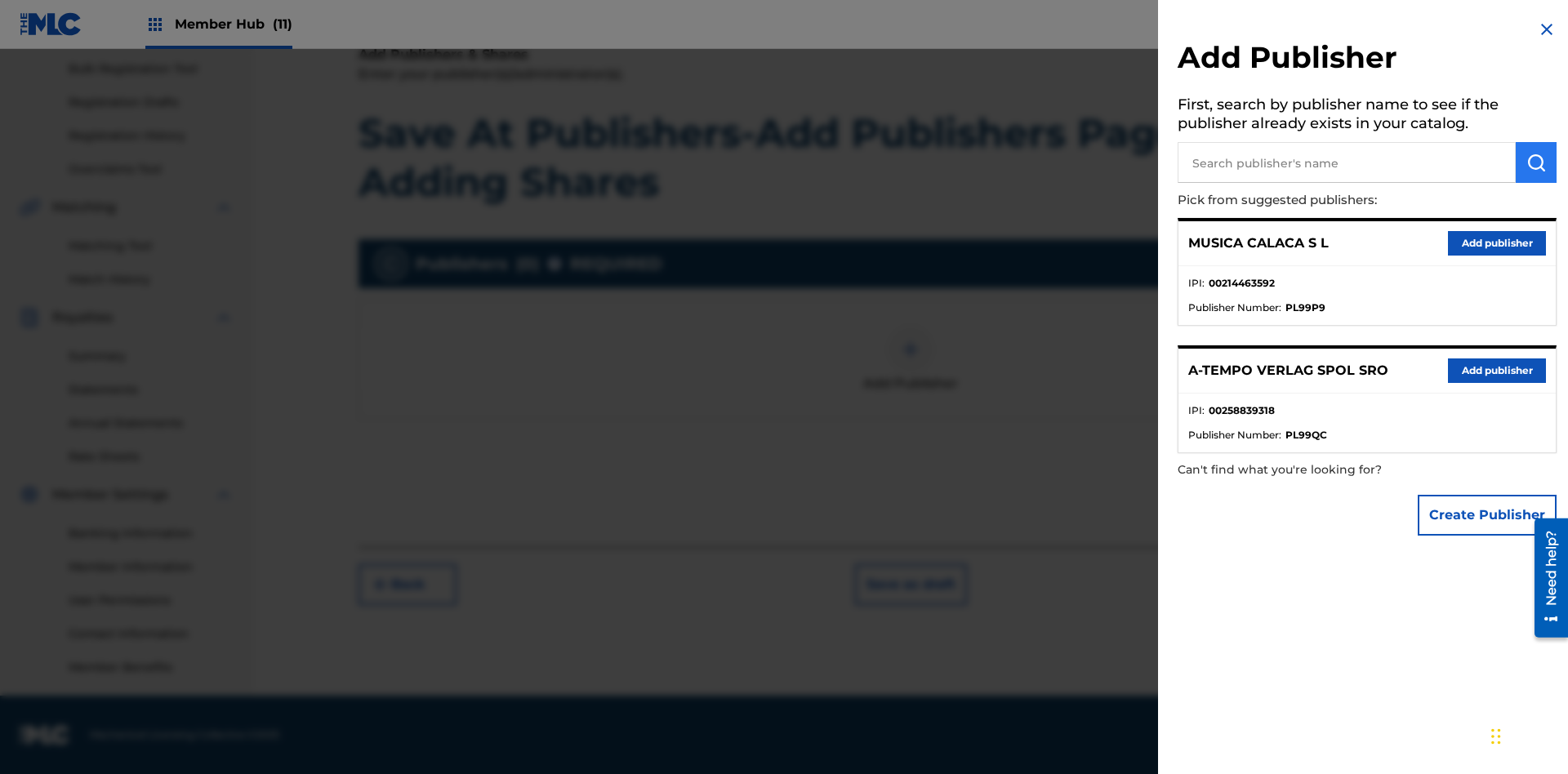
click at [1346, 162] on input "text" at bounding box center [1346, 162] width 338 height 41
type input "Test2025.09.27.04.43.38"
click at [1536, 162] on img "submit" at bounding box center [1536, 162] width 20 height 20
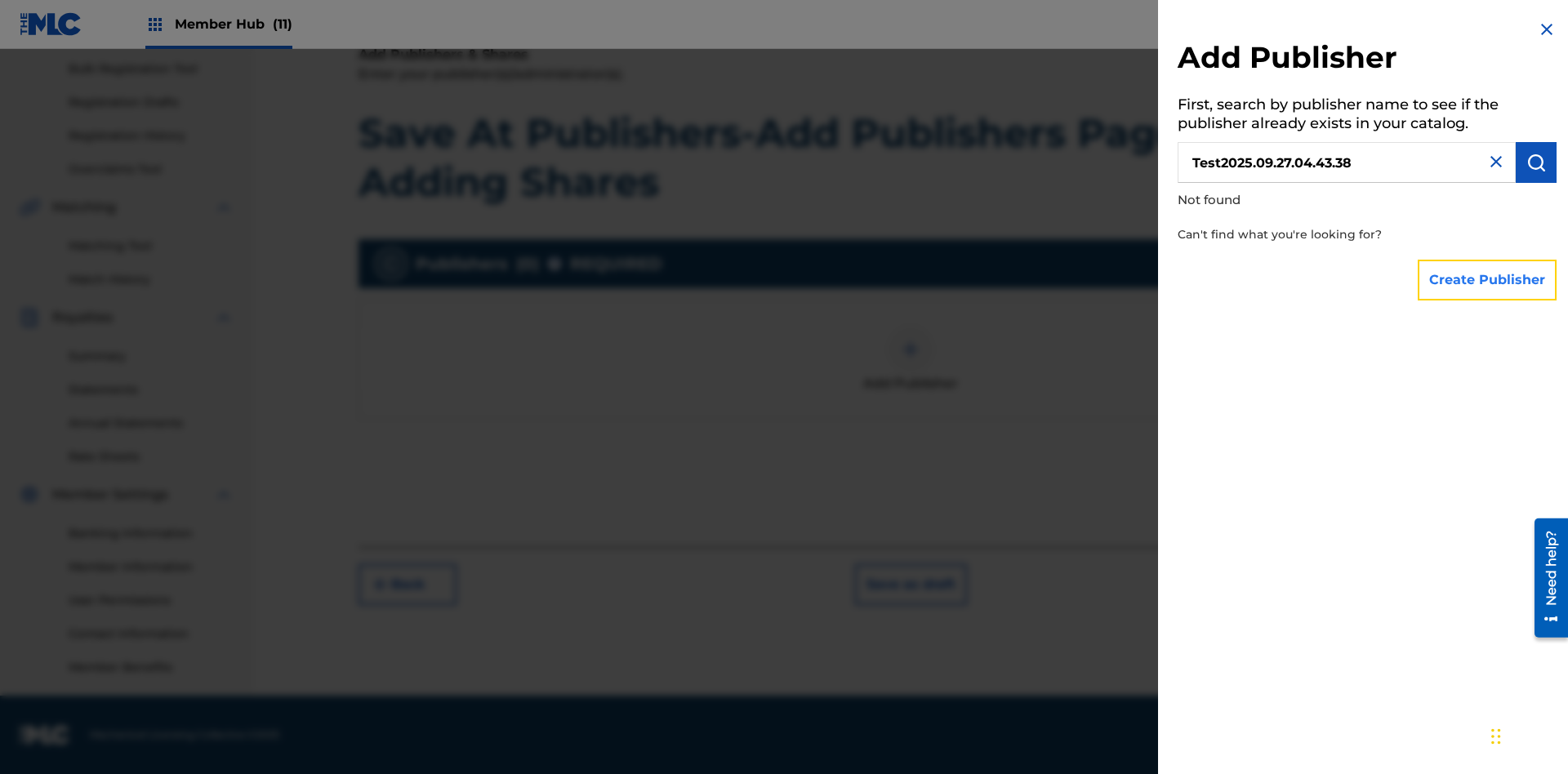
click at [1488, 280] on button "Create Publisher" at bounding box center [1486, 280] width 139 height 41
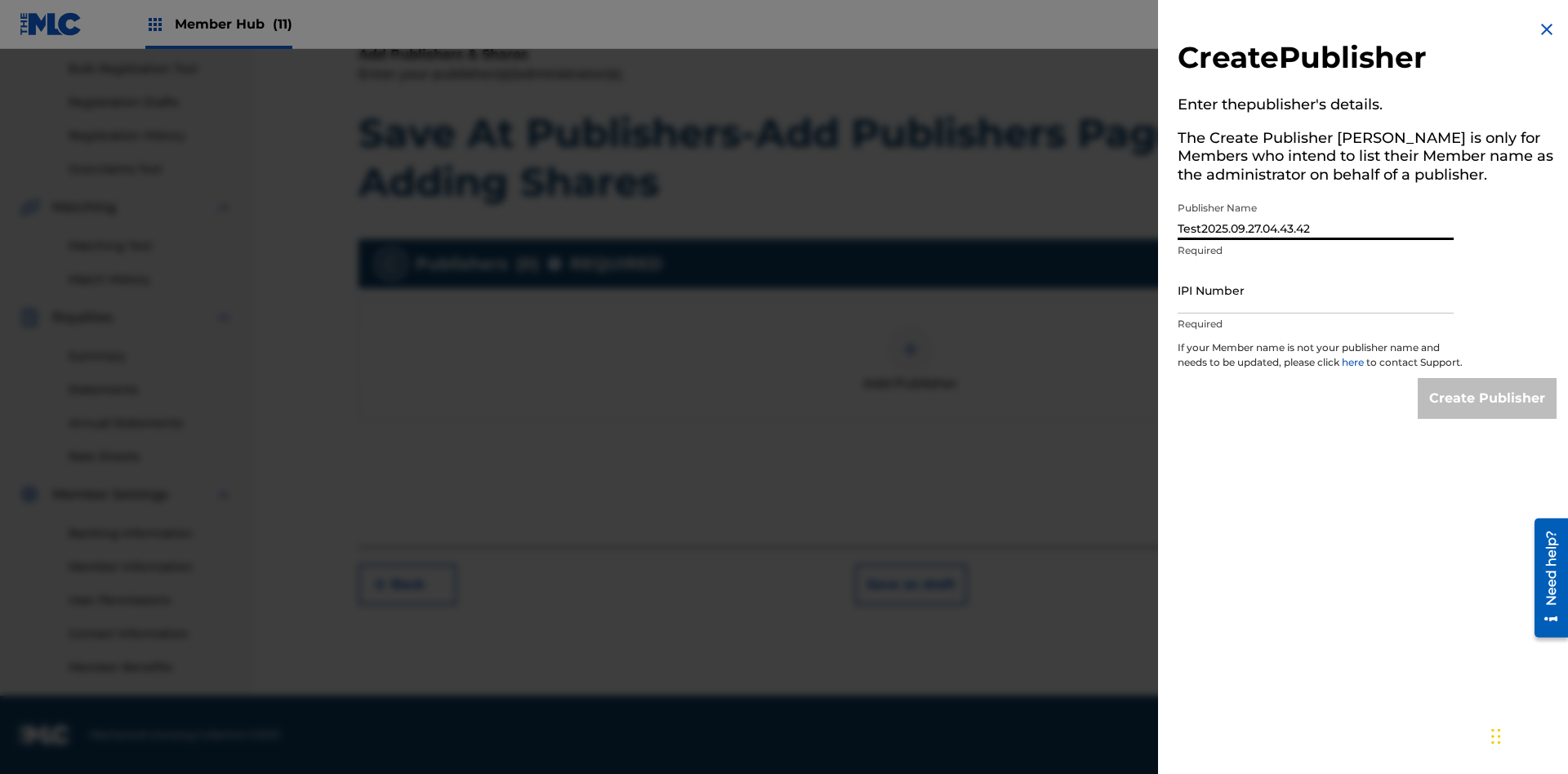
click at [1316, 289] on input "IPI Number" at bounding box center [1315, 290] width 276 height 46
click at [1488, 413] on input "Create Publisher" at bounding box center [1486, 399] width 139 height 41
click at [1488, 378] on input "Create Publisher" at bounding box center [1486, 399] width 139 height 41
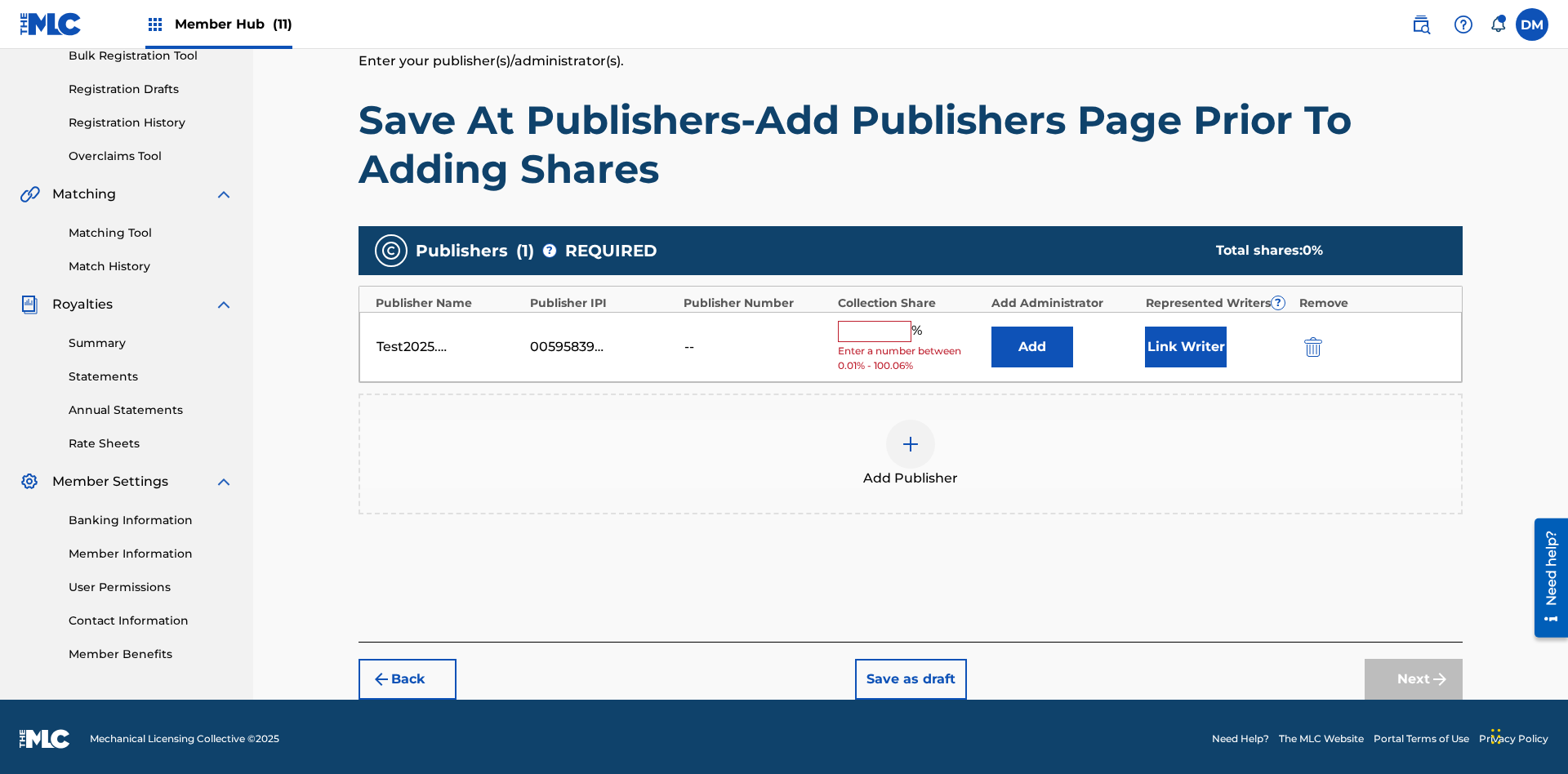
scroll to position [239, 0]
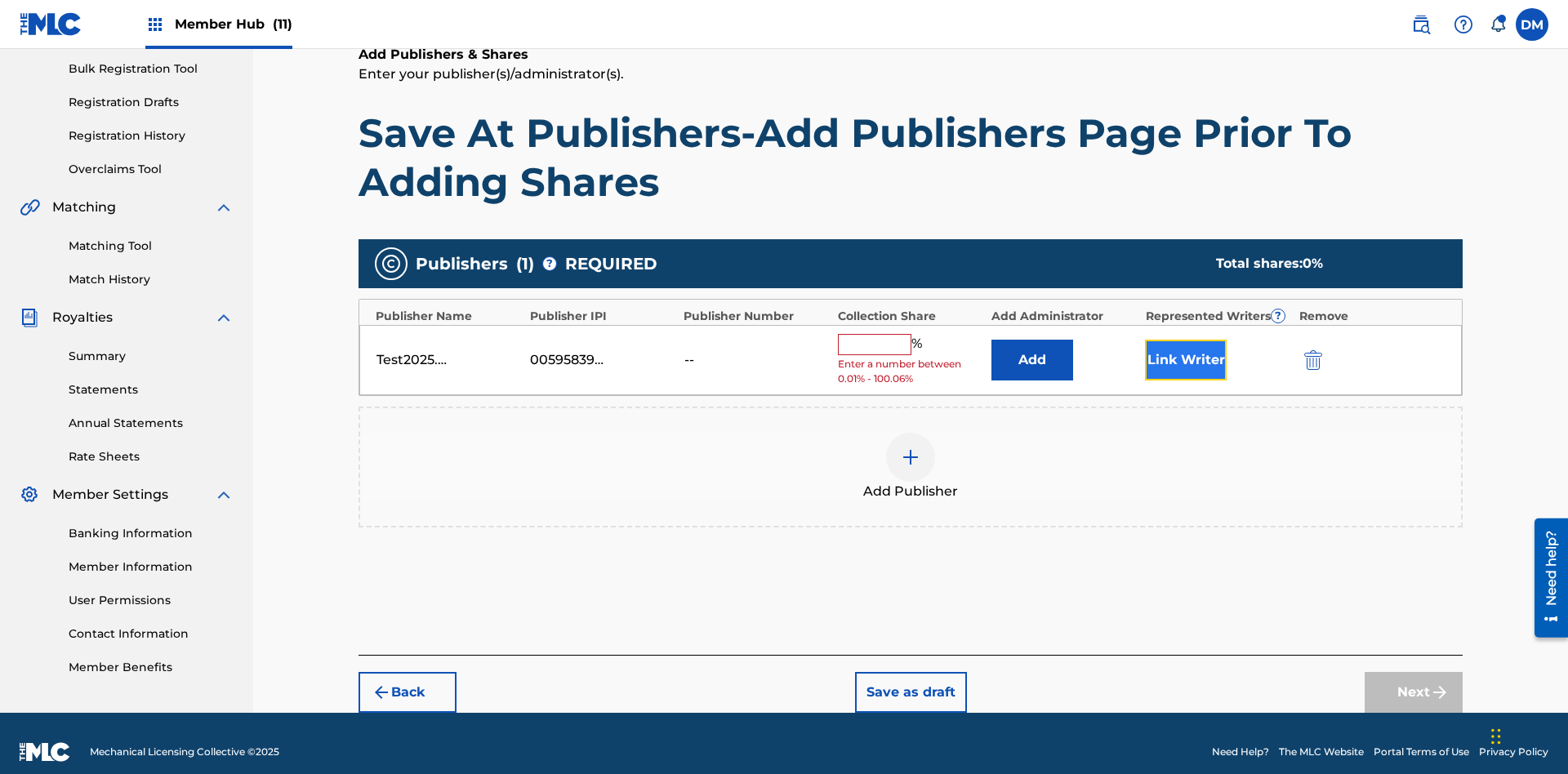
click at [1185, 342] on button "Link Writer" at bounding box center [1185, 360] width 82 height 41
click at [1185, 349] on button "Link Writer" at bounding box center [1185, 360] width 82 height 41
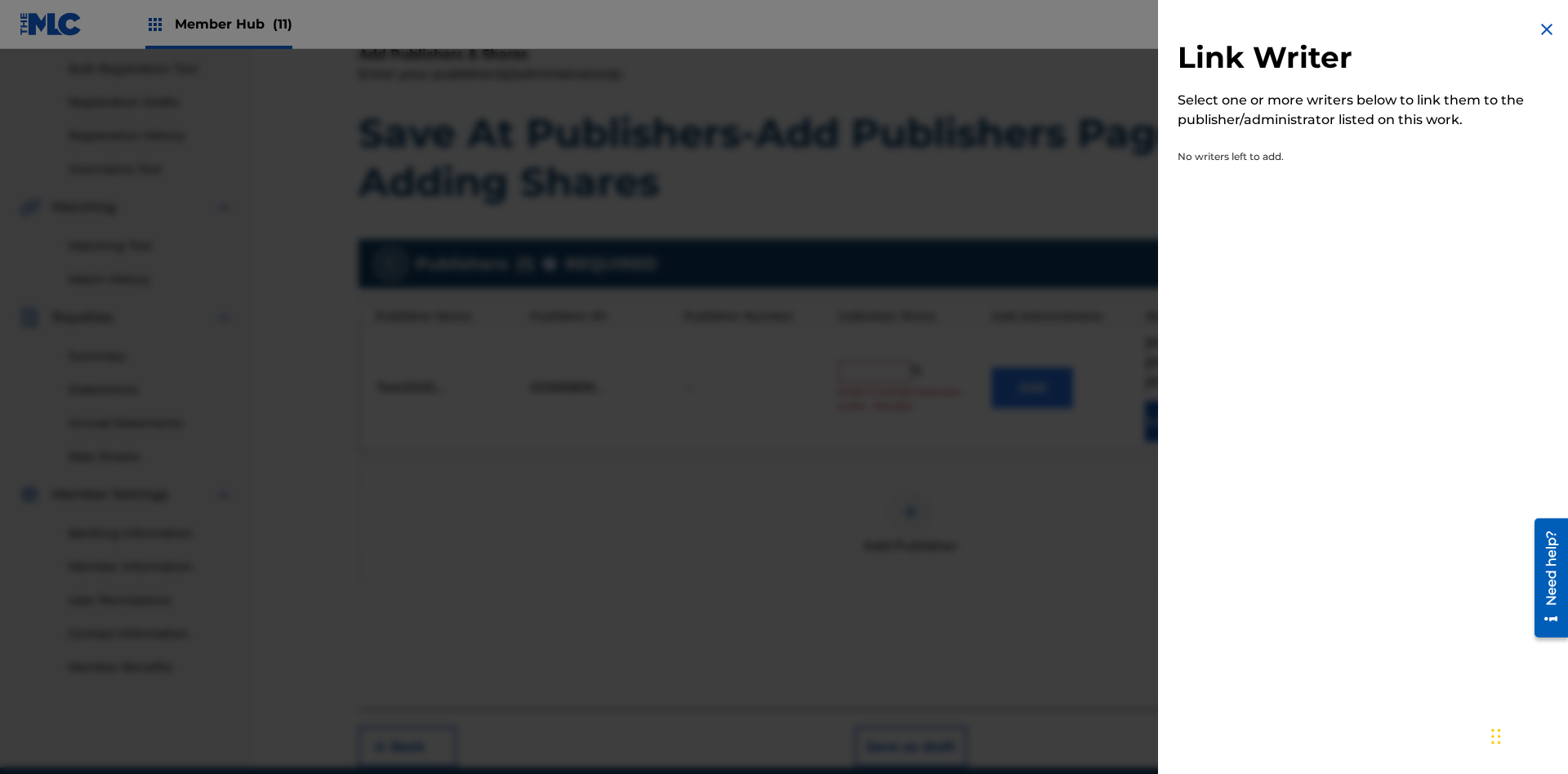
click at [1547, 29] on img at bounding box center [1547, 29] width 20 height 20
click at [1032, 367] on button "Add" at bounding box center [1032, 388] width 82 height 41
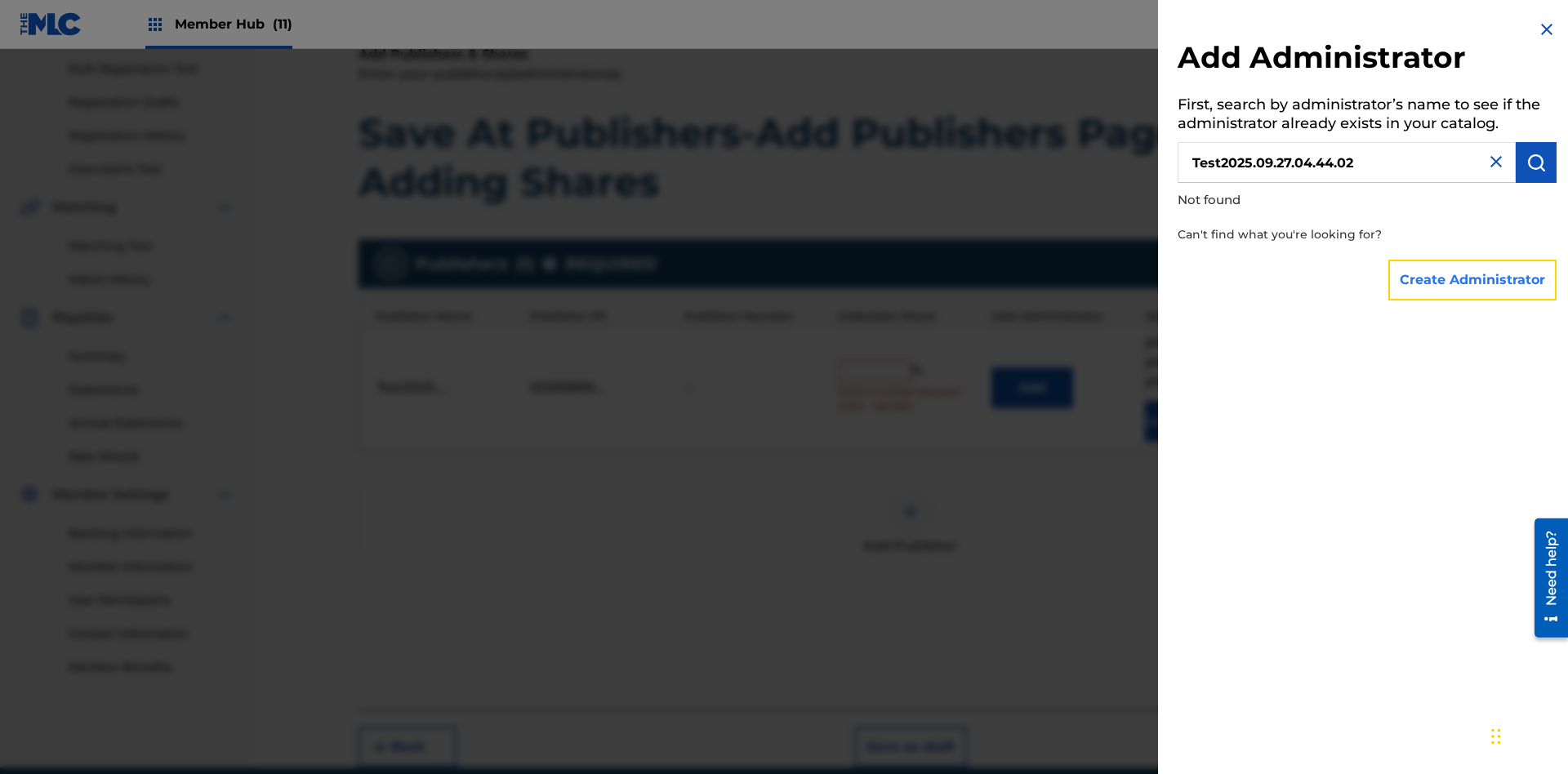
click at [1473, 280] on button "Create Administrator" at bounding box center [1471, 280] width 168 height 41
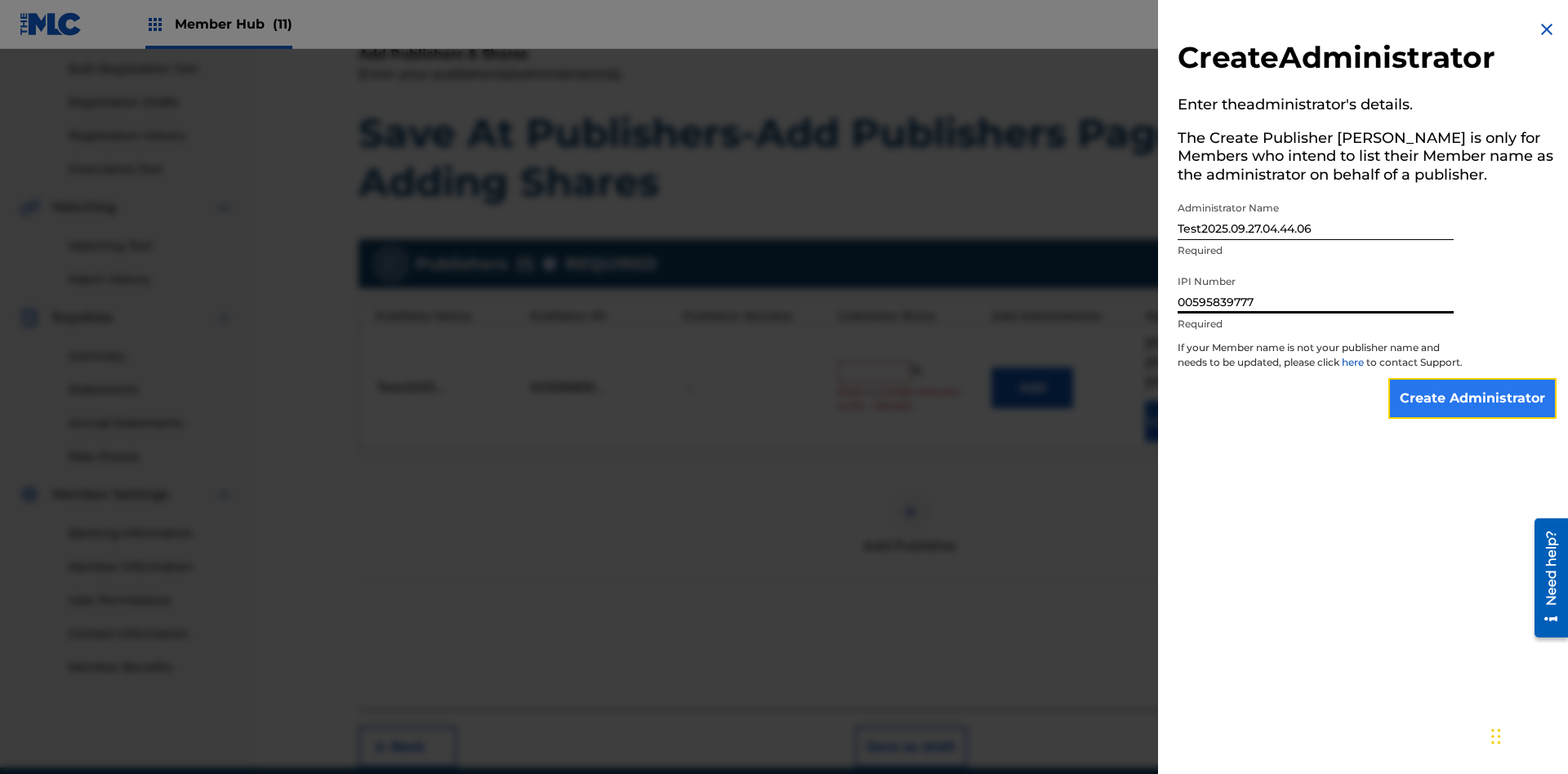
click at [1473, 413] on input "Create Administrator" at bounding box center [1471, 399] width 168 height 41
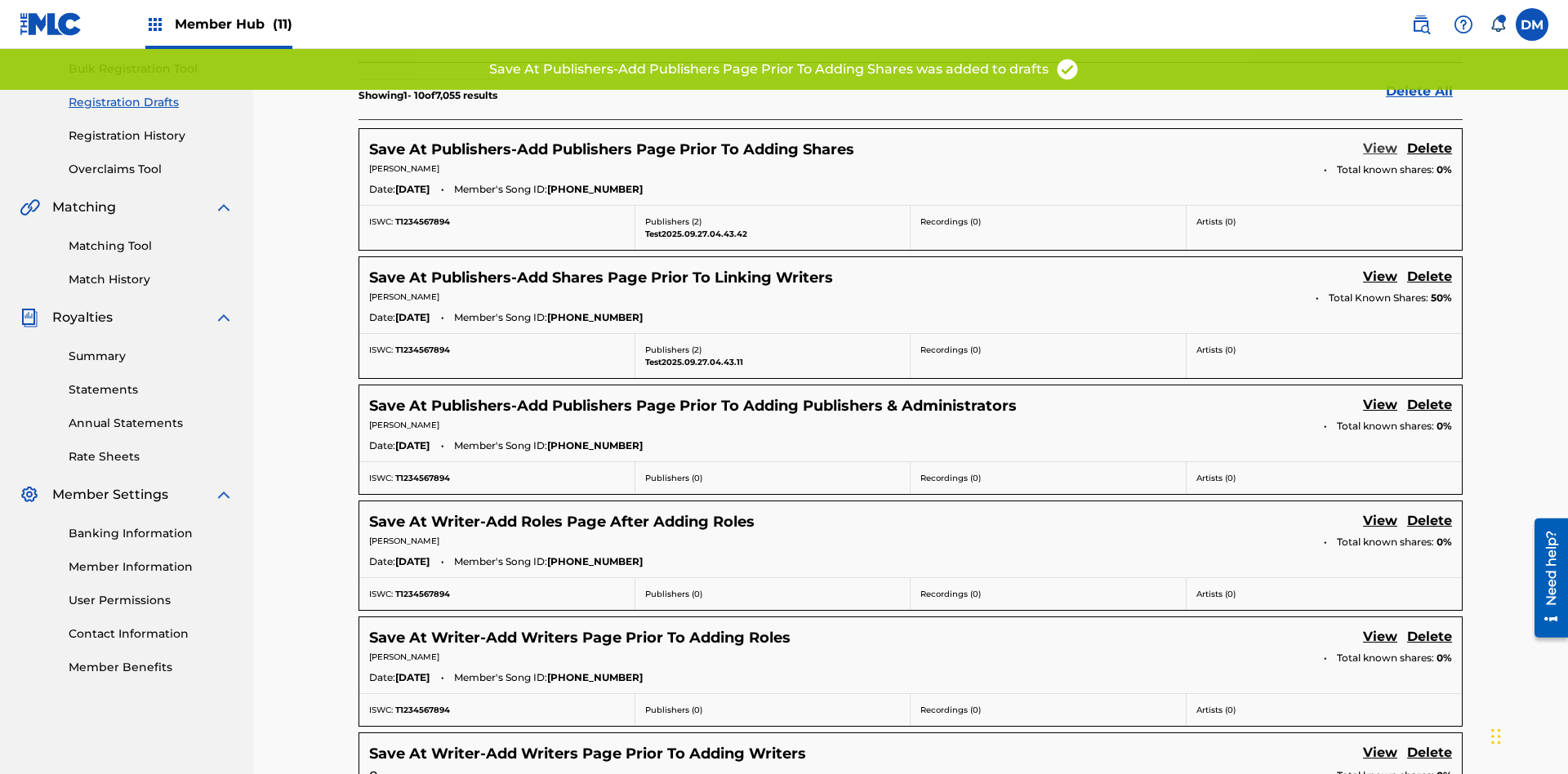
click at [1380, 138] on link "View" at bounding box center [1380, 149] width 35 height 22
